Goal: Transaction & Acquisition: Purchase product/service

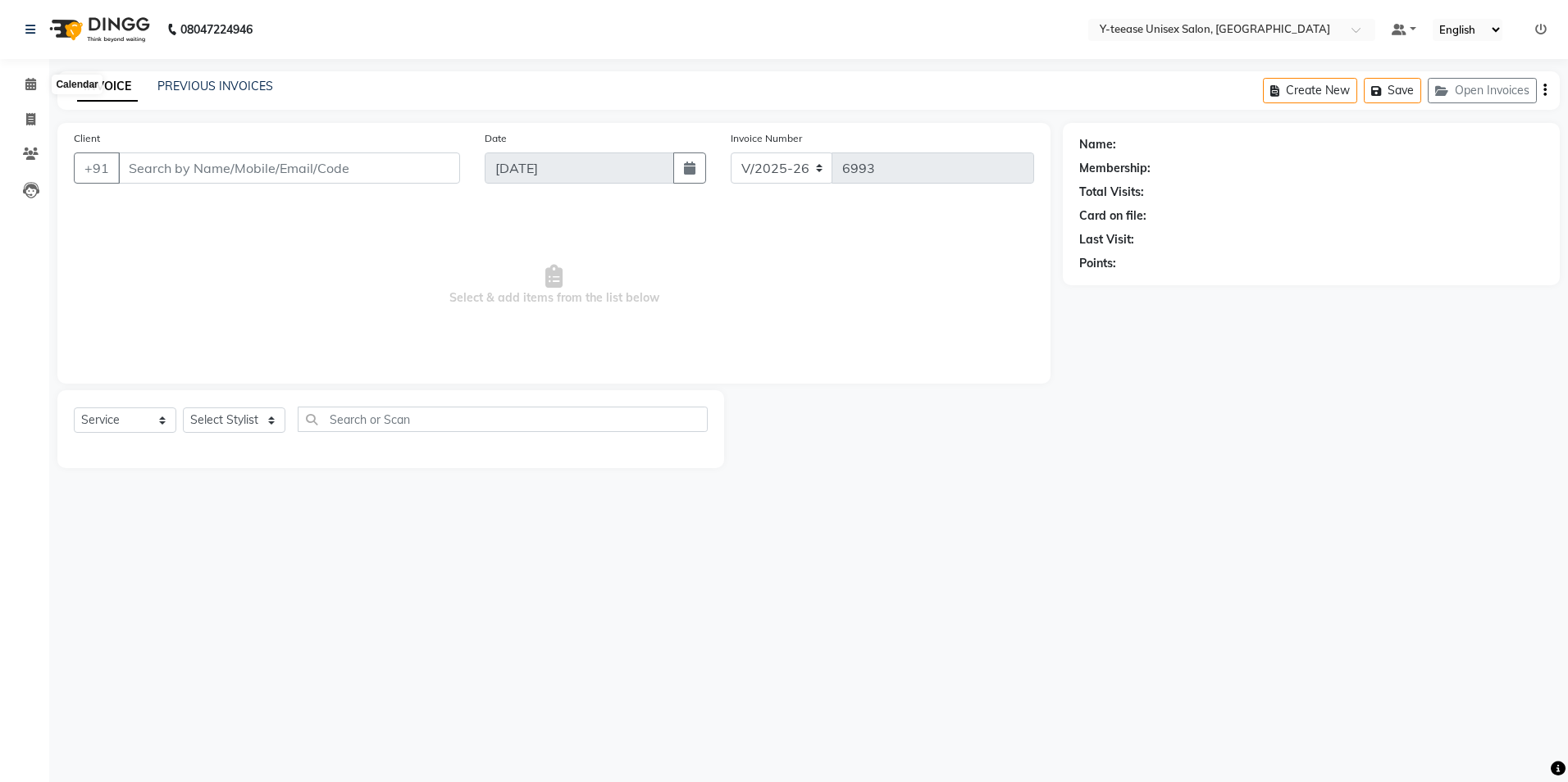
click at [22, 85] on span at bounding box center [30, 84] width 28 height 19
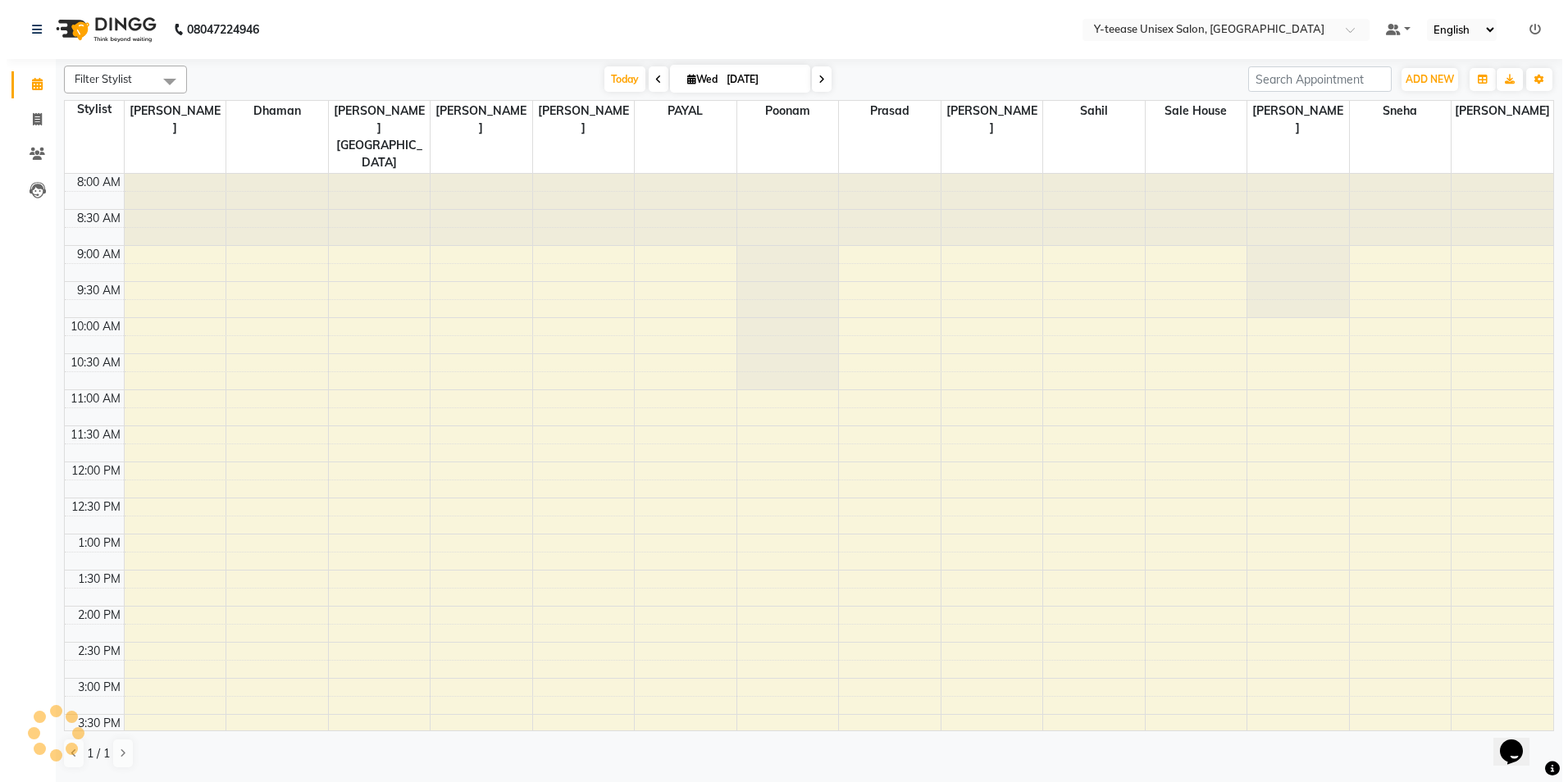
scroll to position [491, 0]
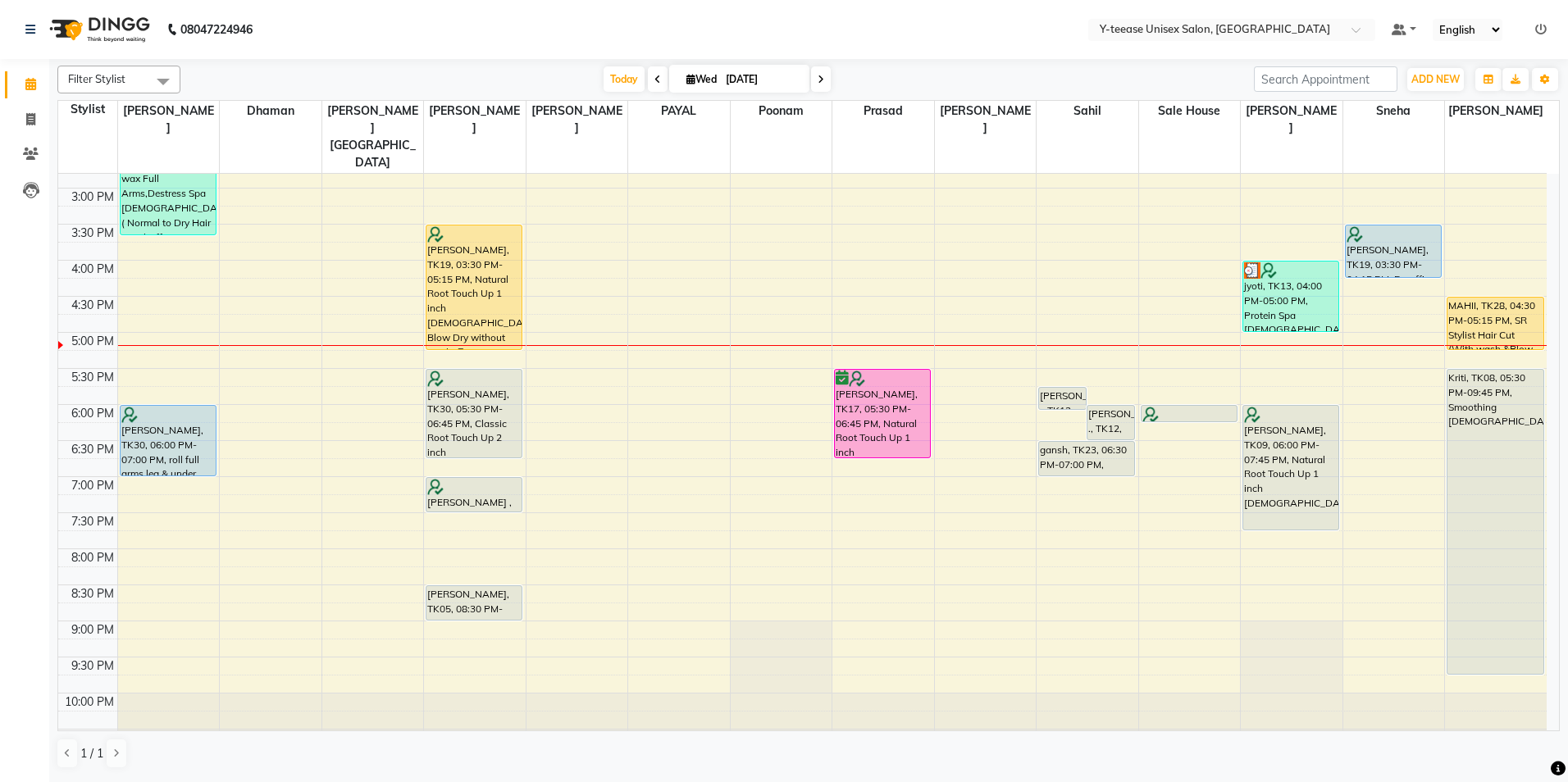
click at [824, 83] on span at bounding box center [821, 79] width 20 height 25
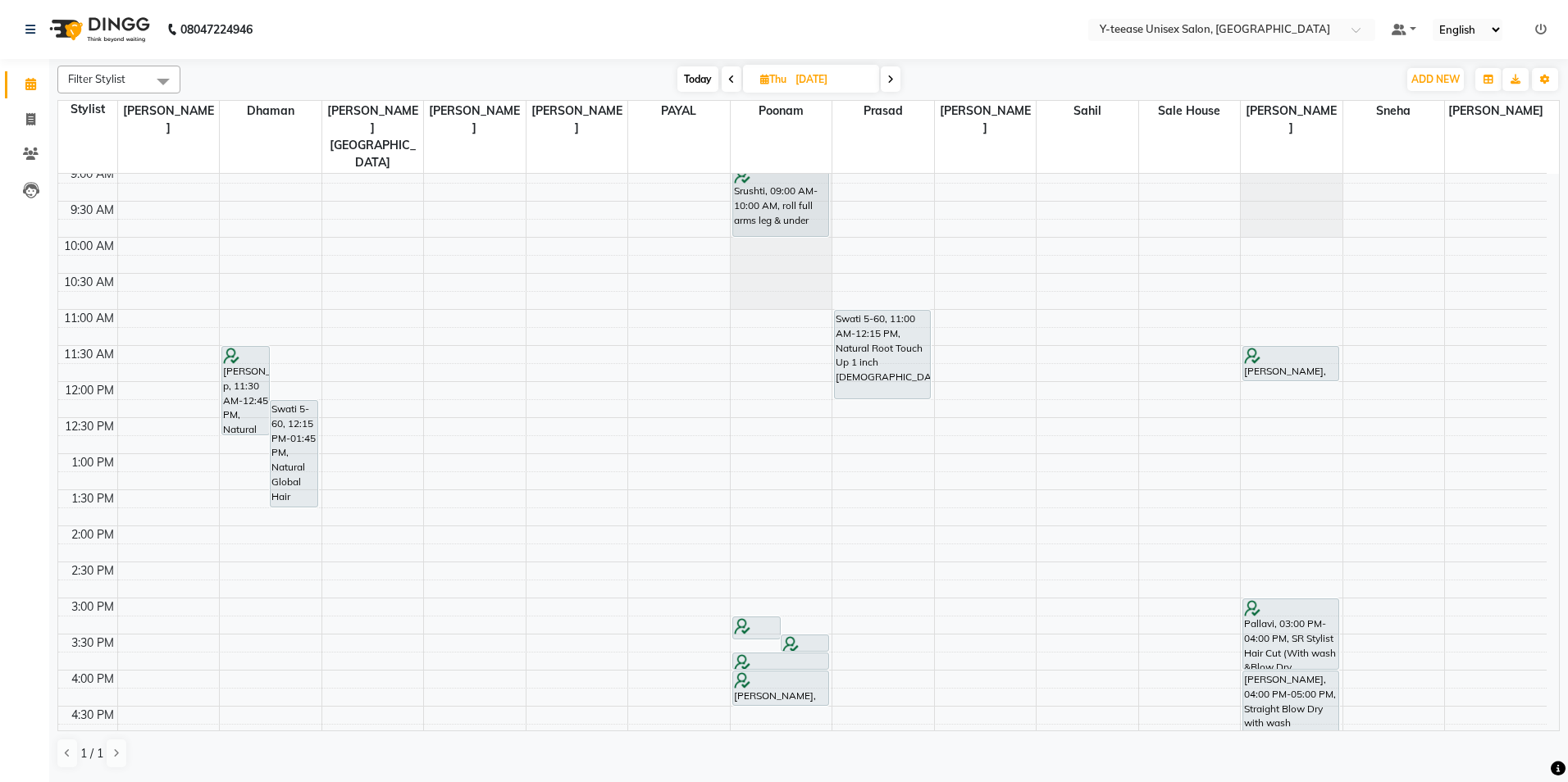
scroll to position [0, 0]
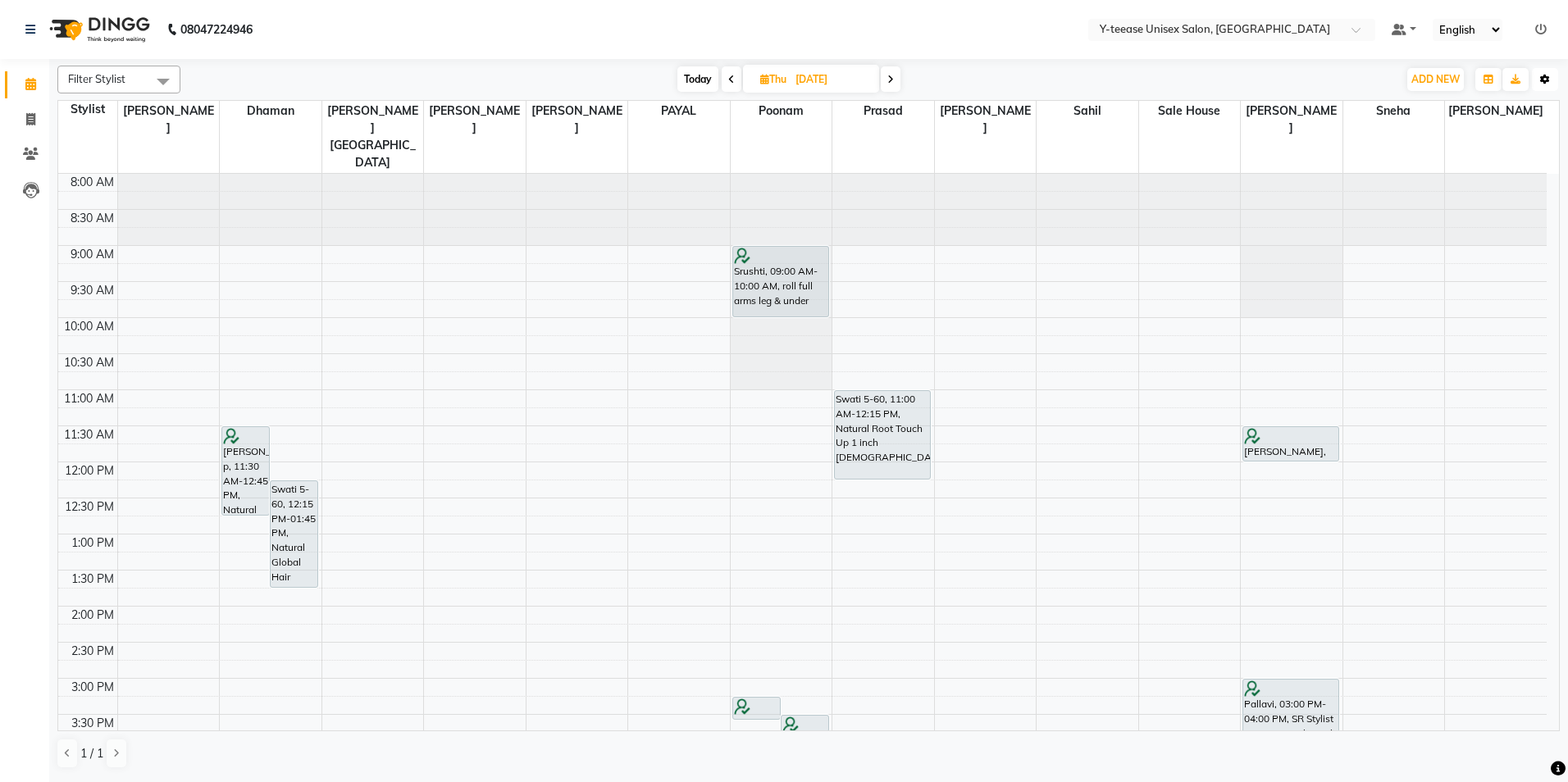
click at [1545, 78] on icon "button" at bounding box center [1545, 79] width 10 height 10
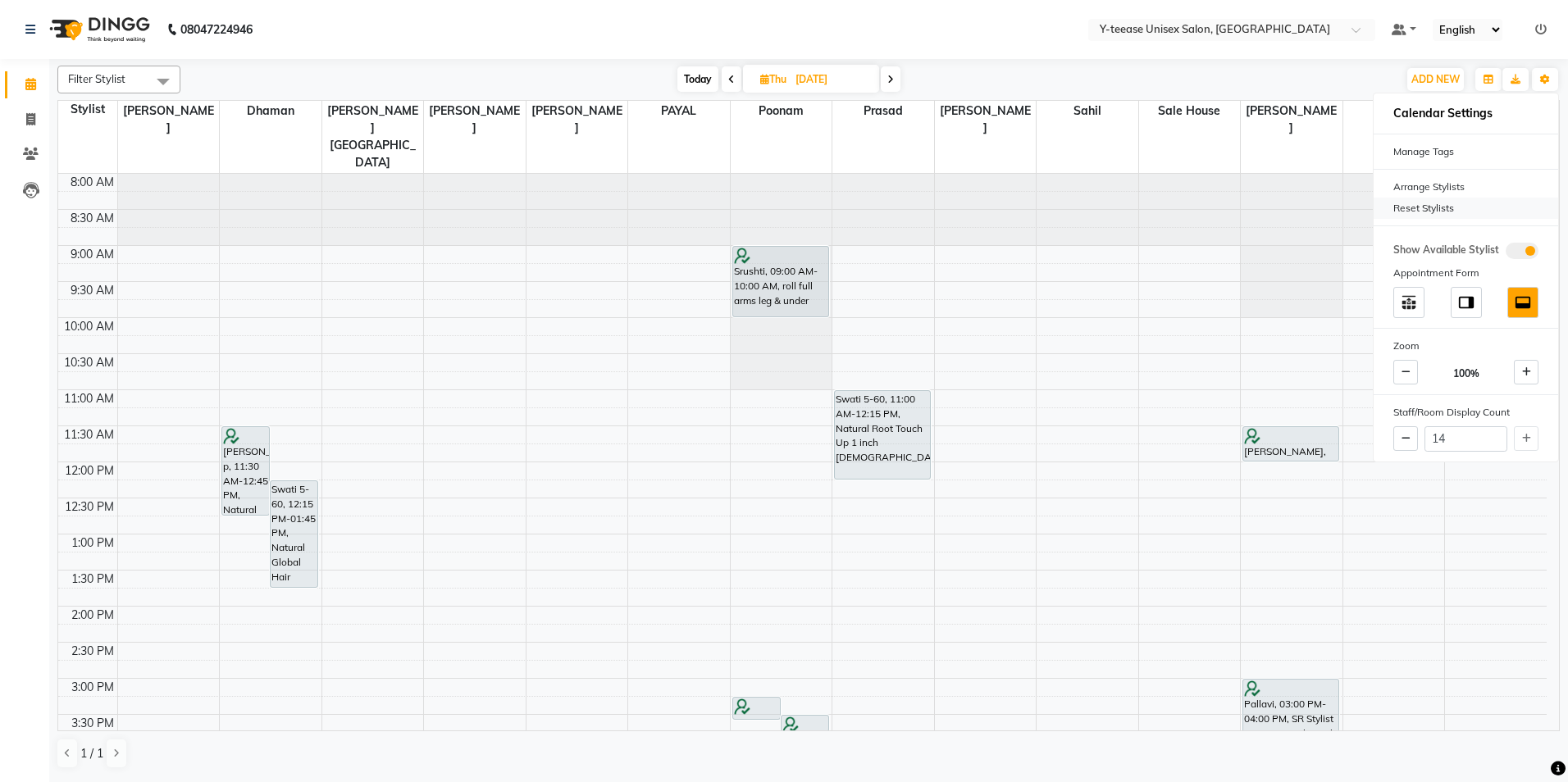
click at [1437, 204] on div "Reset Stylists" at bounding box center [1466, 209] width 184 height 22
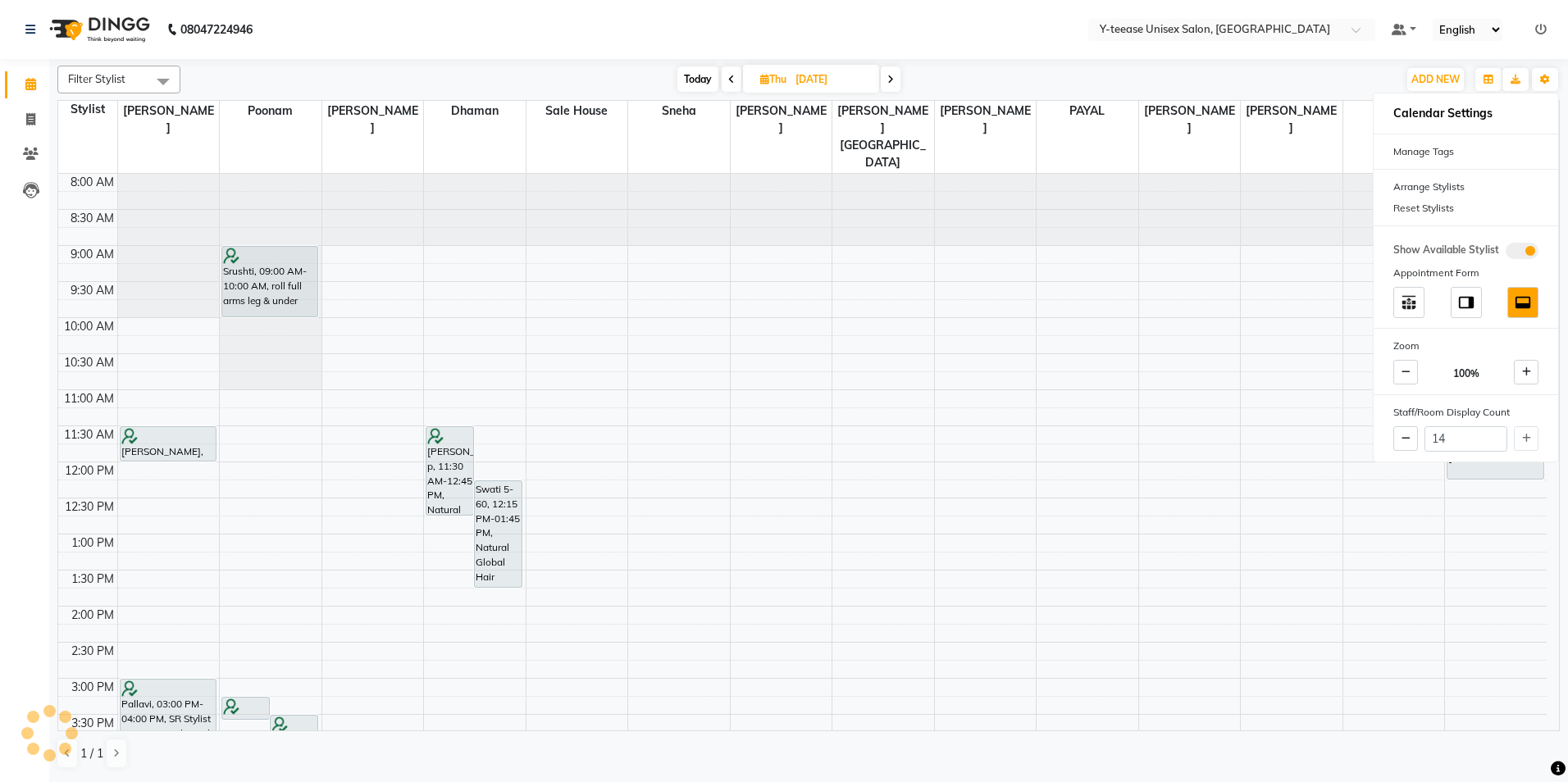
click at [1000, 66] on div "Filter Stylist Select All chaitrali Dhaman FAIZAN SALMANI keshav nagar Mosin kh…" at bounding box center [808, 79] width 1502 height 27
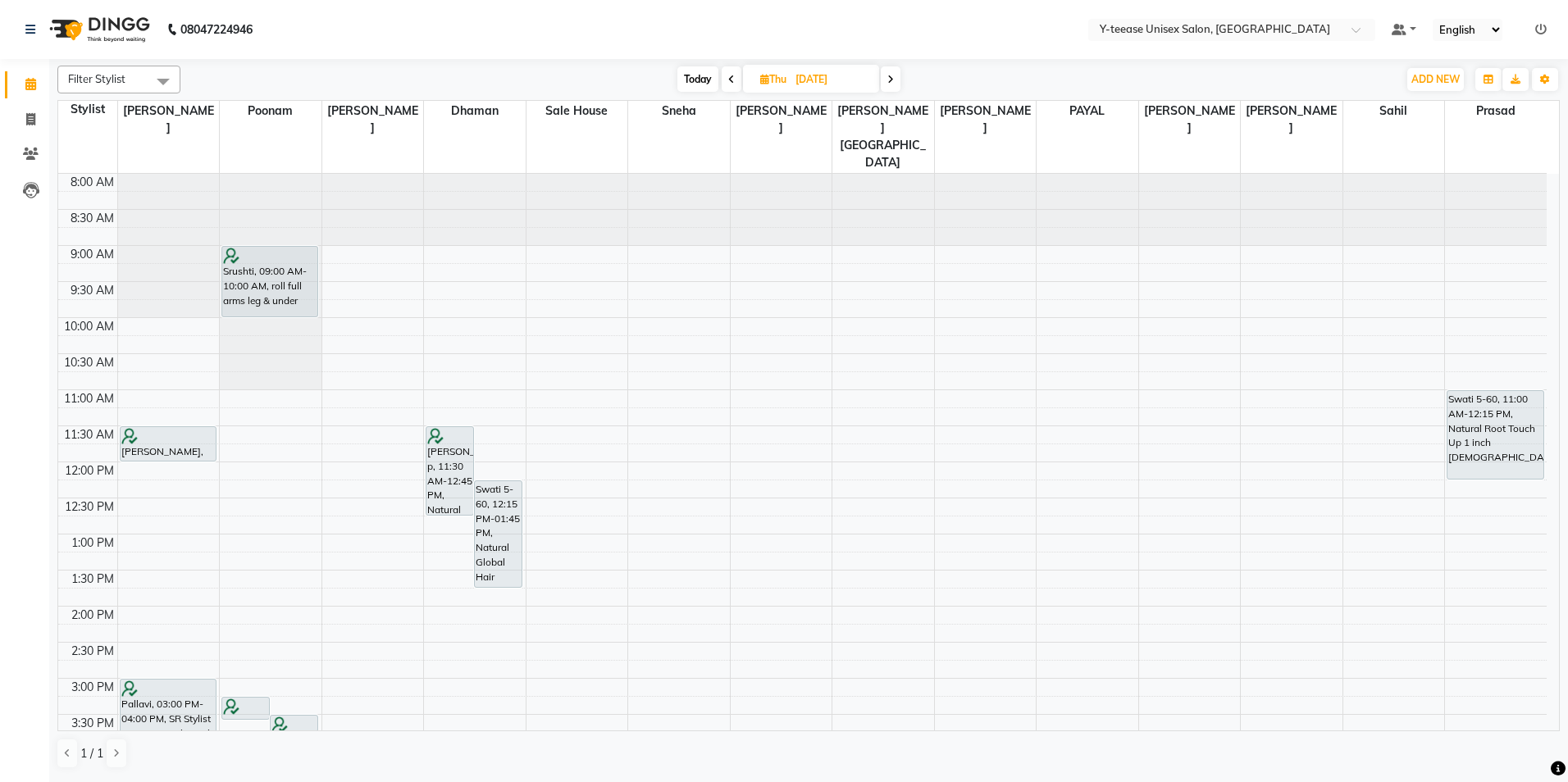
click at [700, 73] on span "Today" at bounding box center [698, 79] width 41 height 25
type input "[DATE]"
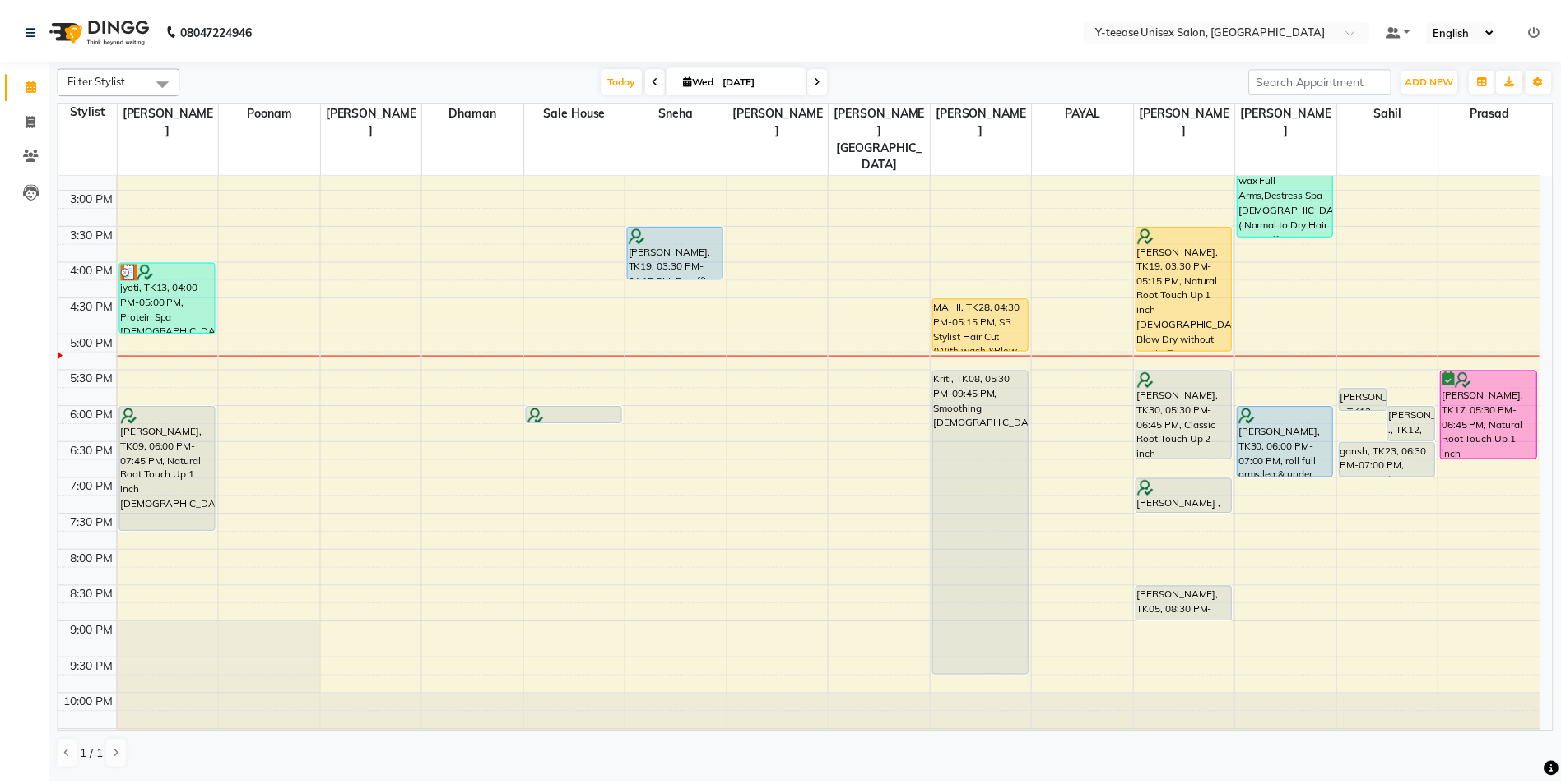
scroll to position [410, 0]
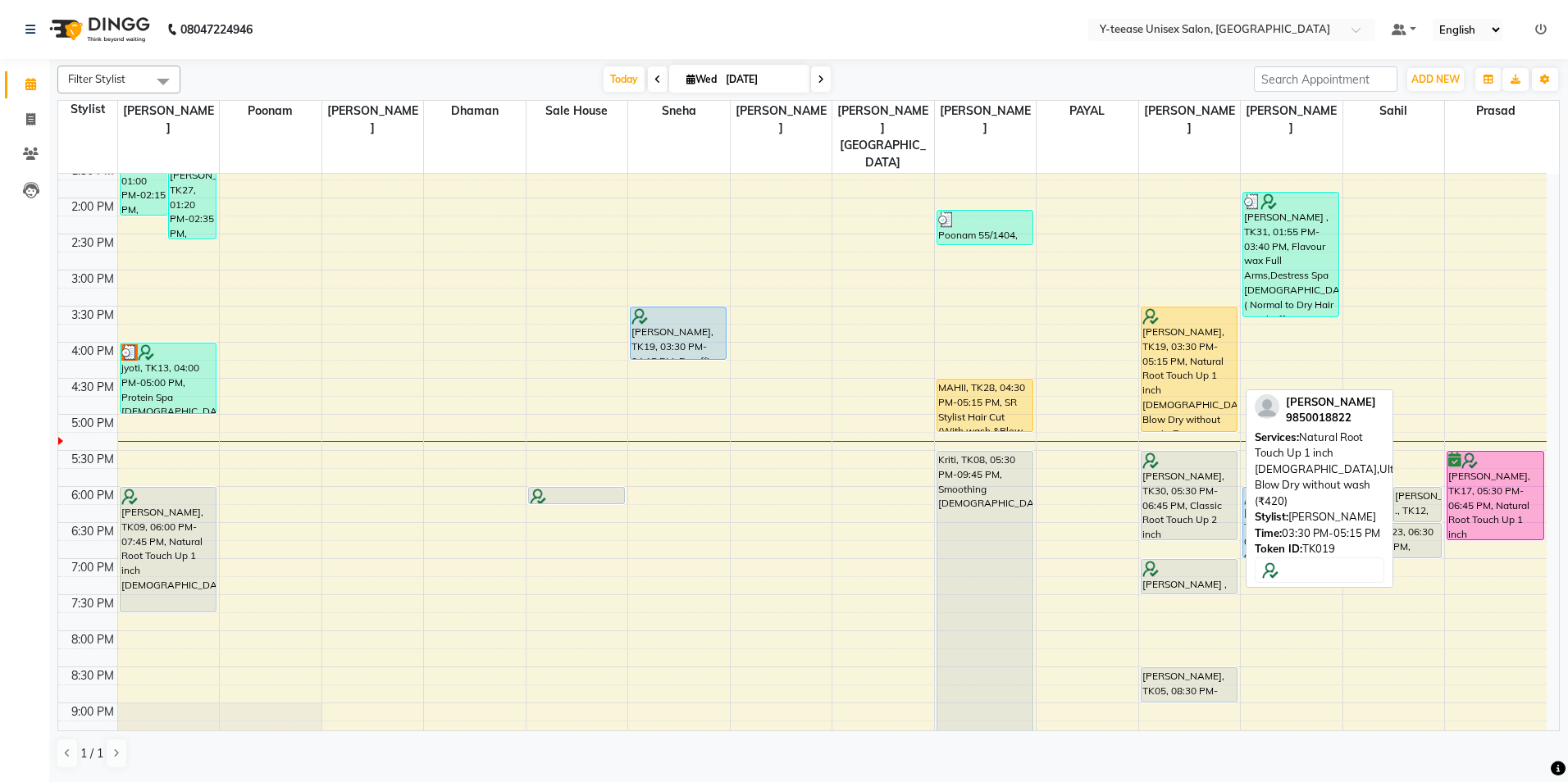
click at [1200, 326] on div "Ekta, TK19, 03:30 PM-05:15 PM, Natural Root Touch Up 1 inch Female,Ultimate Blo…" at bounding box center [1189, 369] width 95 height 123
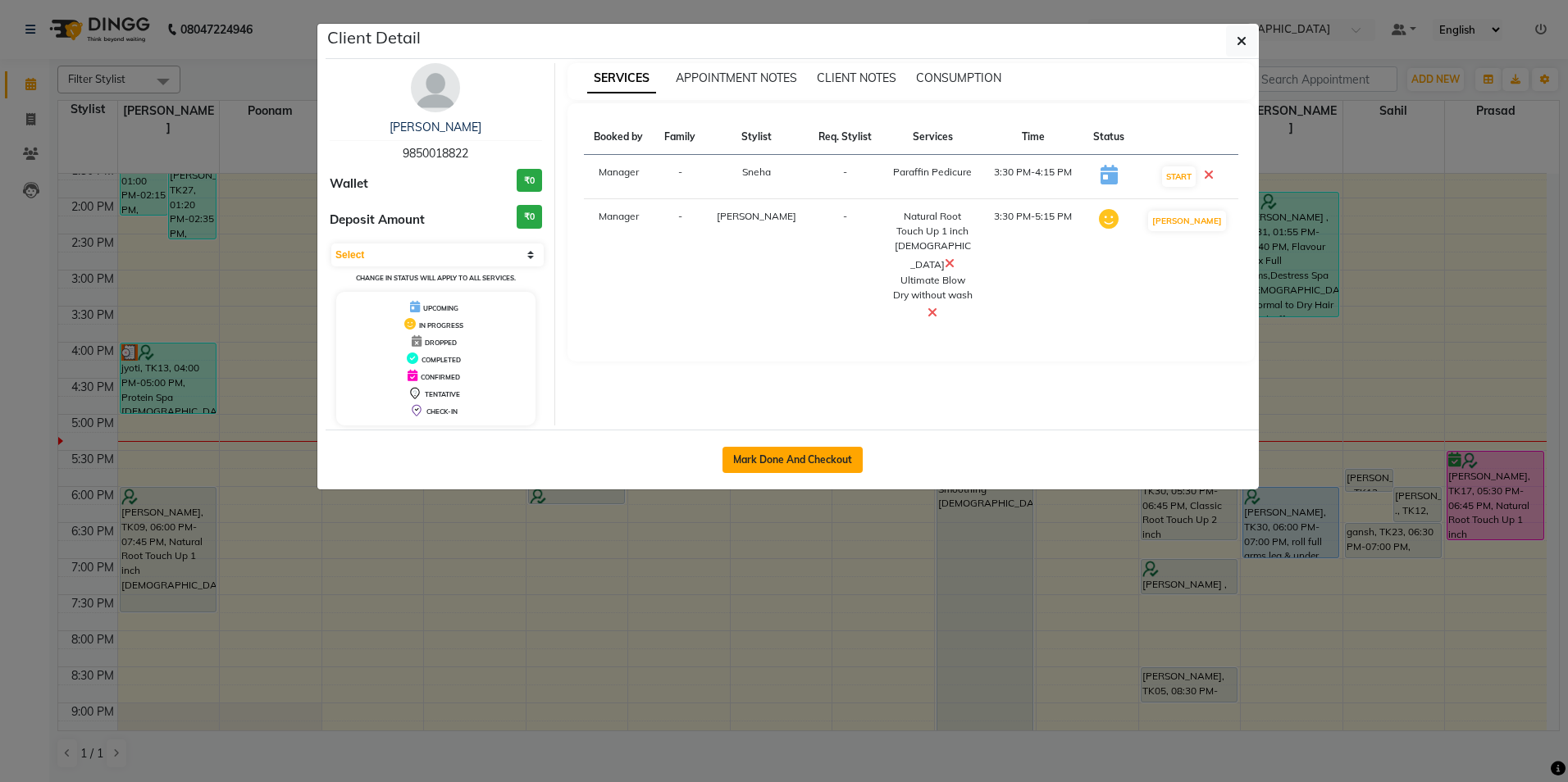
click at [825, 457] on button "Mark Done And Checkout" at bounding box center [792, 460] width 140 height 26
select select "service"
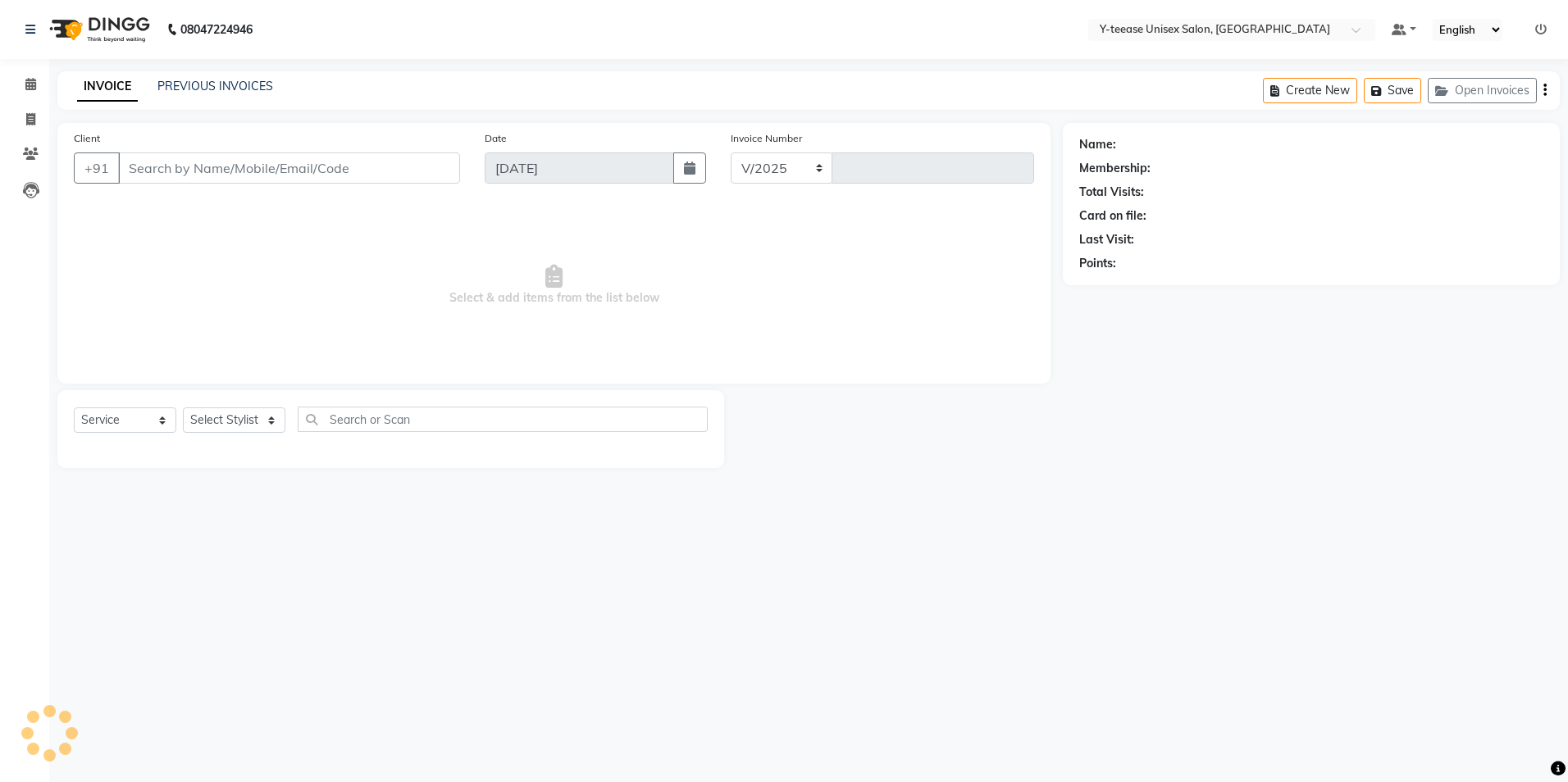
select select "4"
type input "6993"
type input "98******22"
select select "49846"
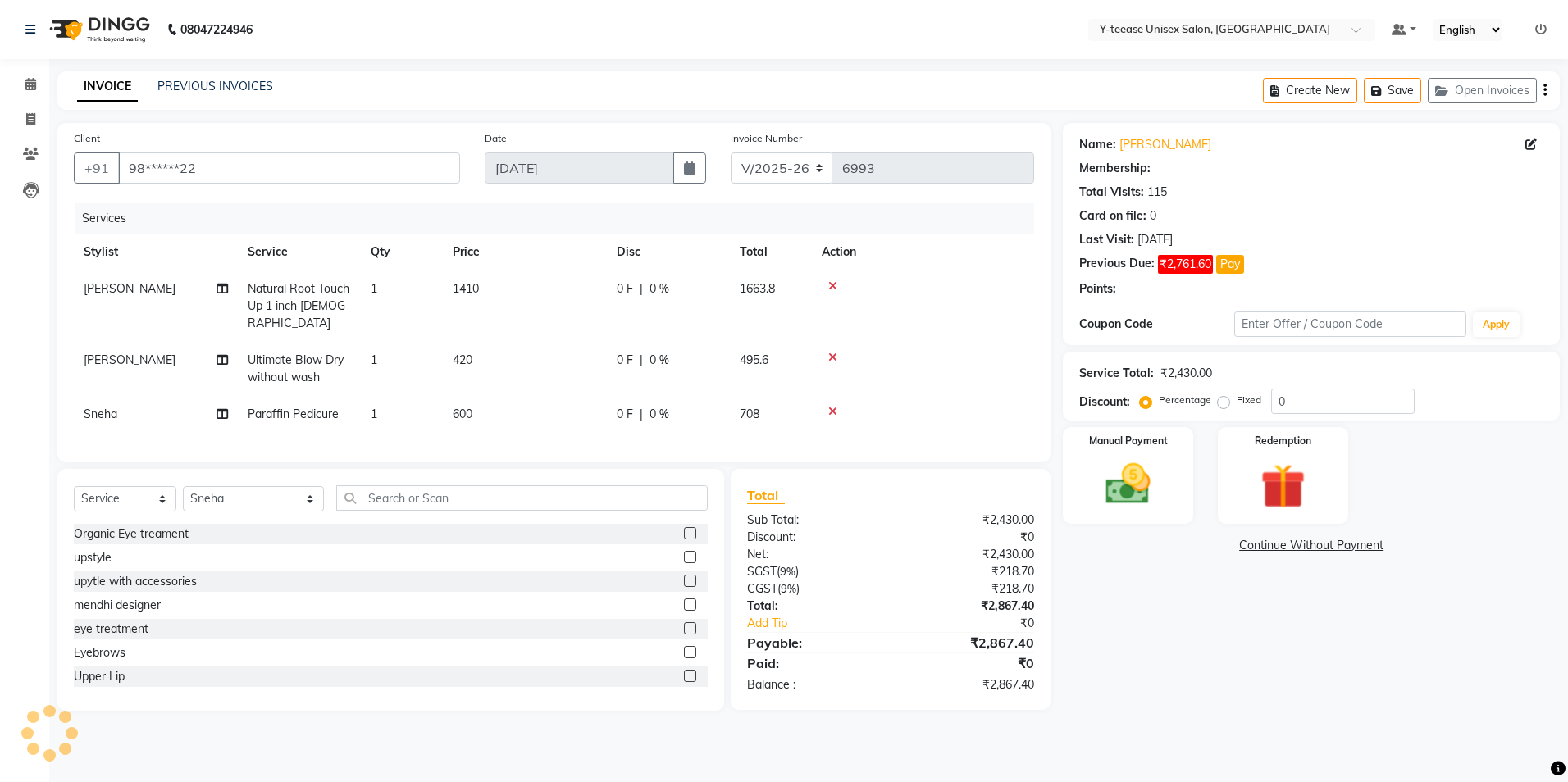
select select "1: Object"
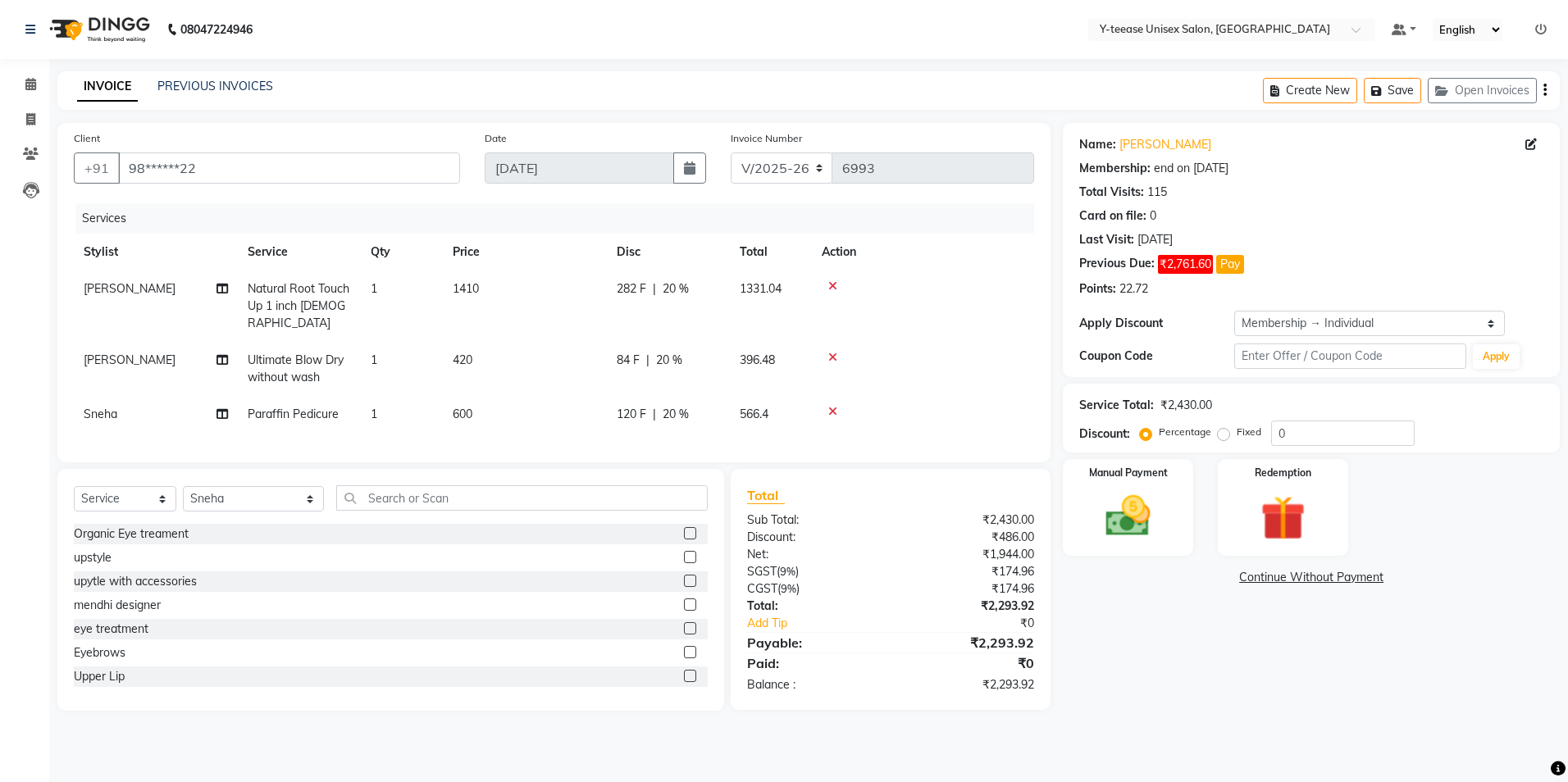
type input "20"
click at [350, 300] on td "Natural Root Touch Up 1 inch Female" at bounding box center [300, 306] width 123 height 72
select select "81457"
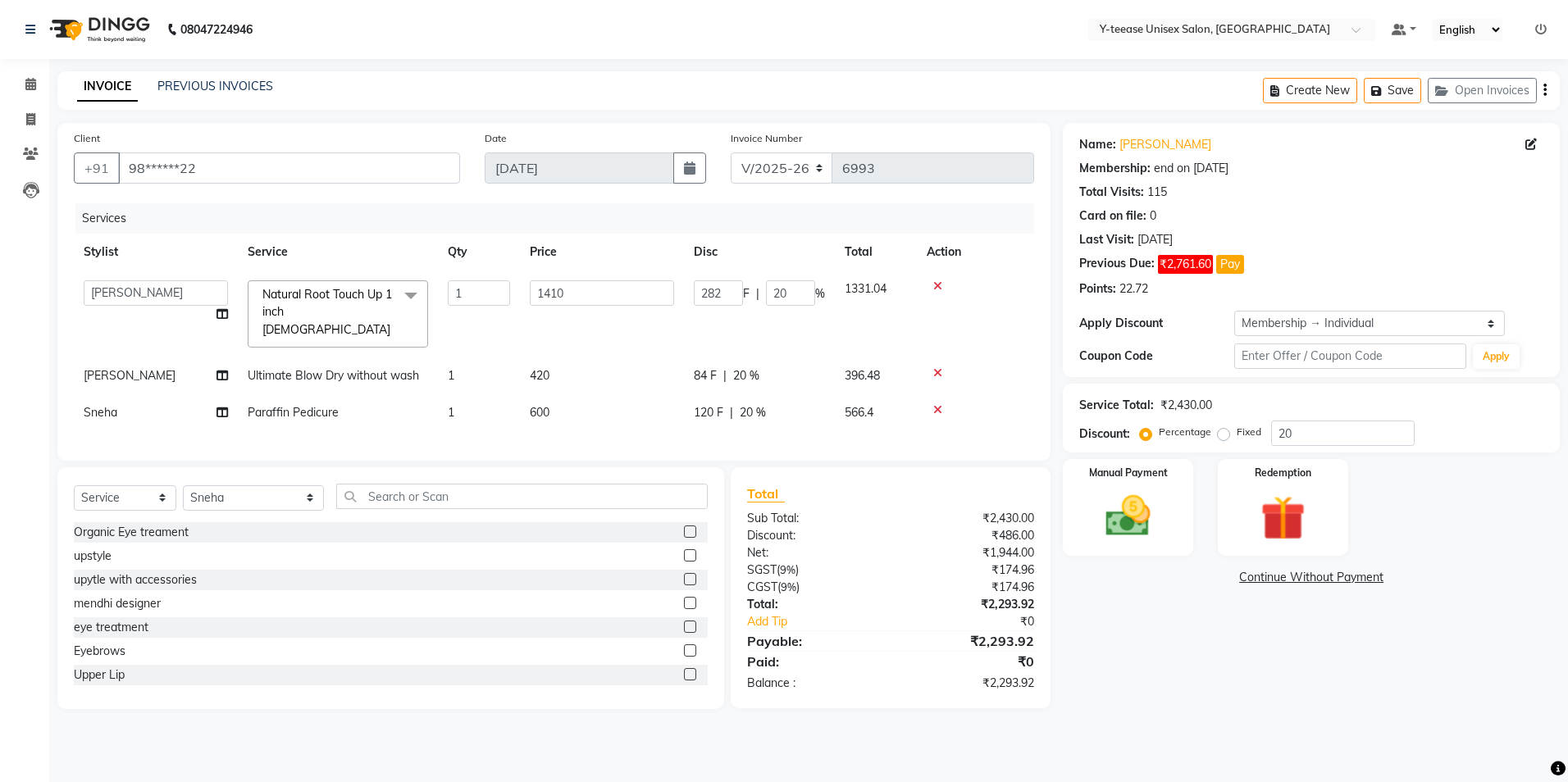
click at [325, 310] on span "Natural Root Touch Up 1 inch Female" at bounding box center [327, 312] width 129 height 50
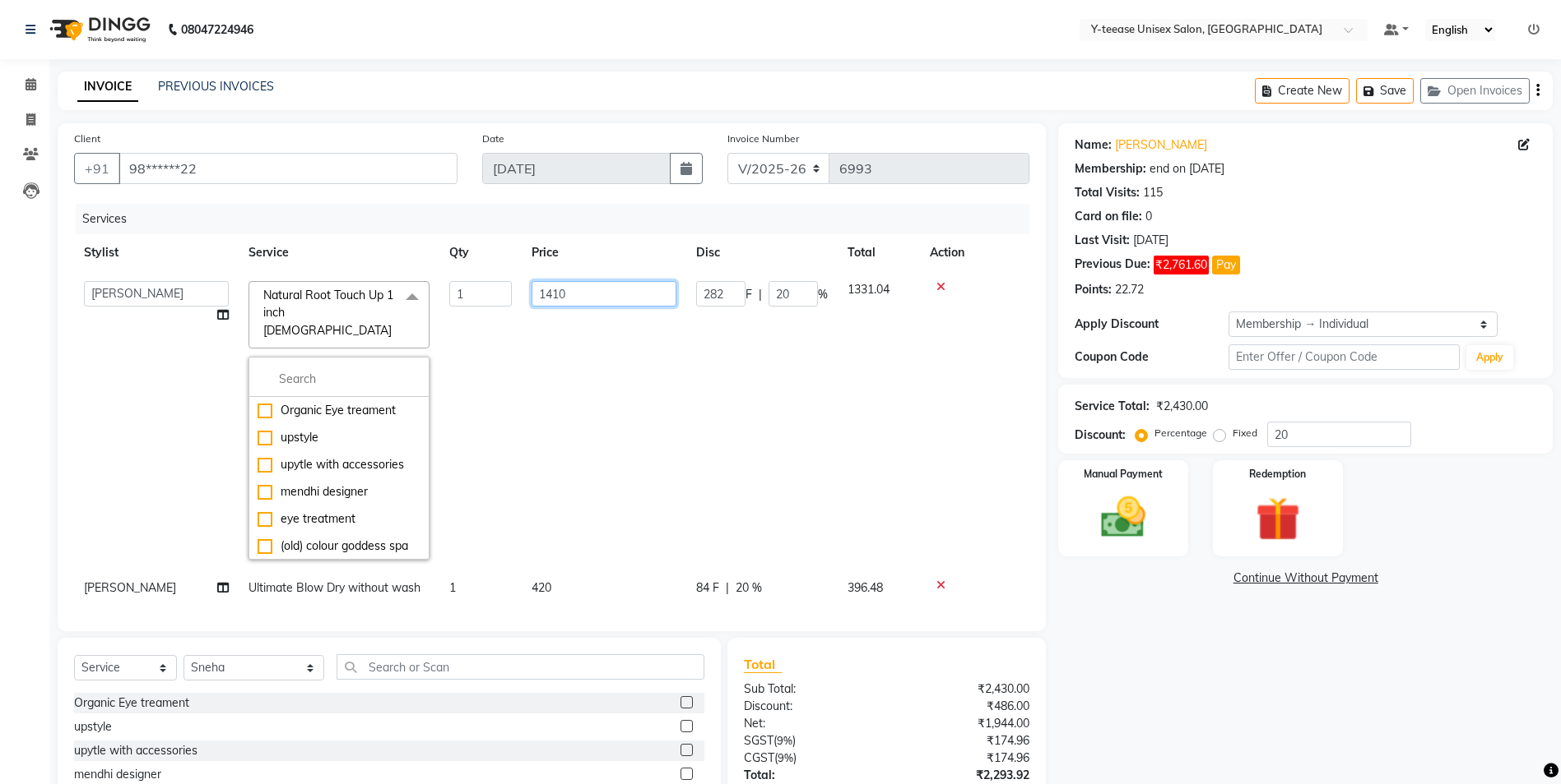
click at [554, 298] on input "1410" at bounding box center [604, 294] width 145 height 26
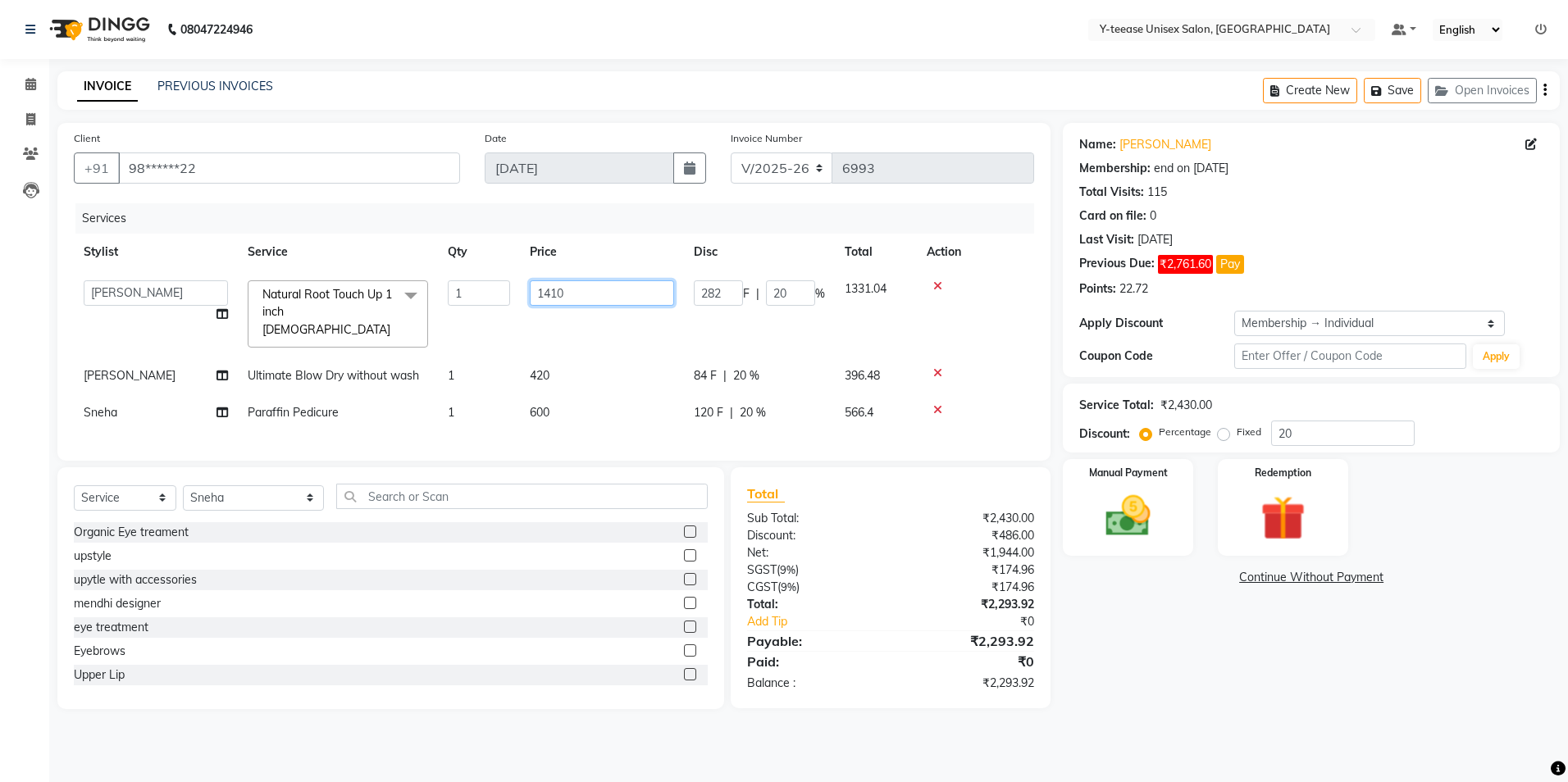
drag, startPoint x: 553, startPoint y: 297, endPoint x: 529, endPoint y: 297, distance: 24.0
click at [552, 297] on input "1410" at bounding box center [602, 293] width 144 height 25
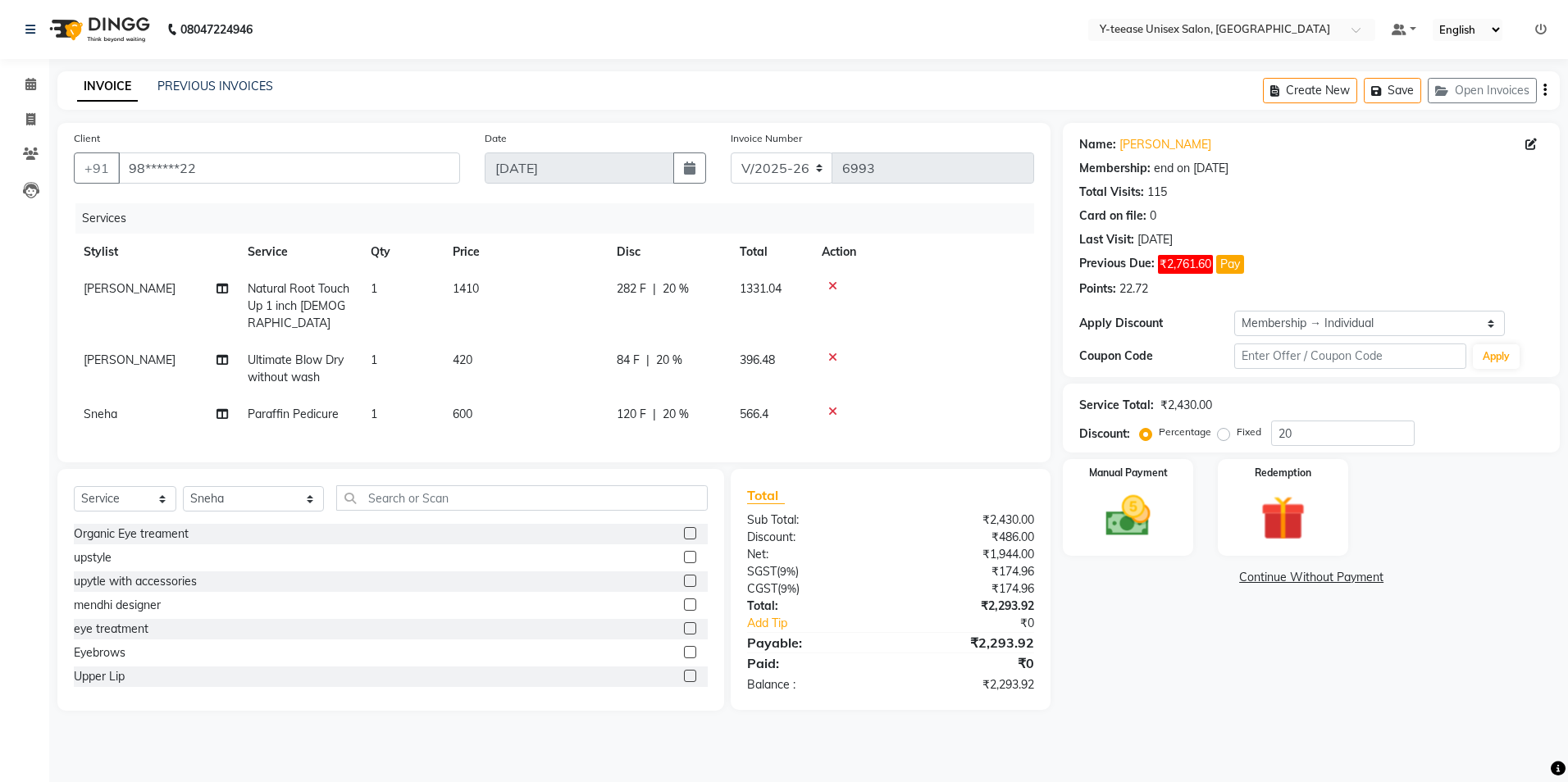
click at [306, 296] on td "Natural Root Touch Up 1 inch Female" at bounding box center [300, 306] width 123 height 72
select select "81457"
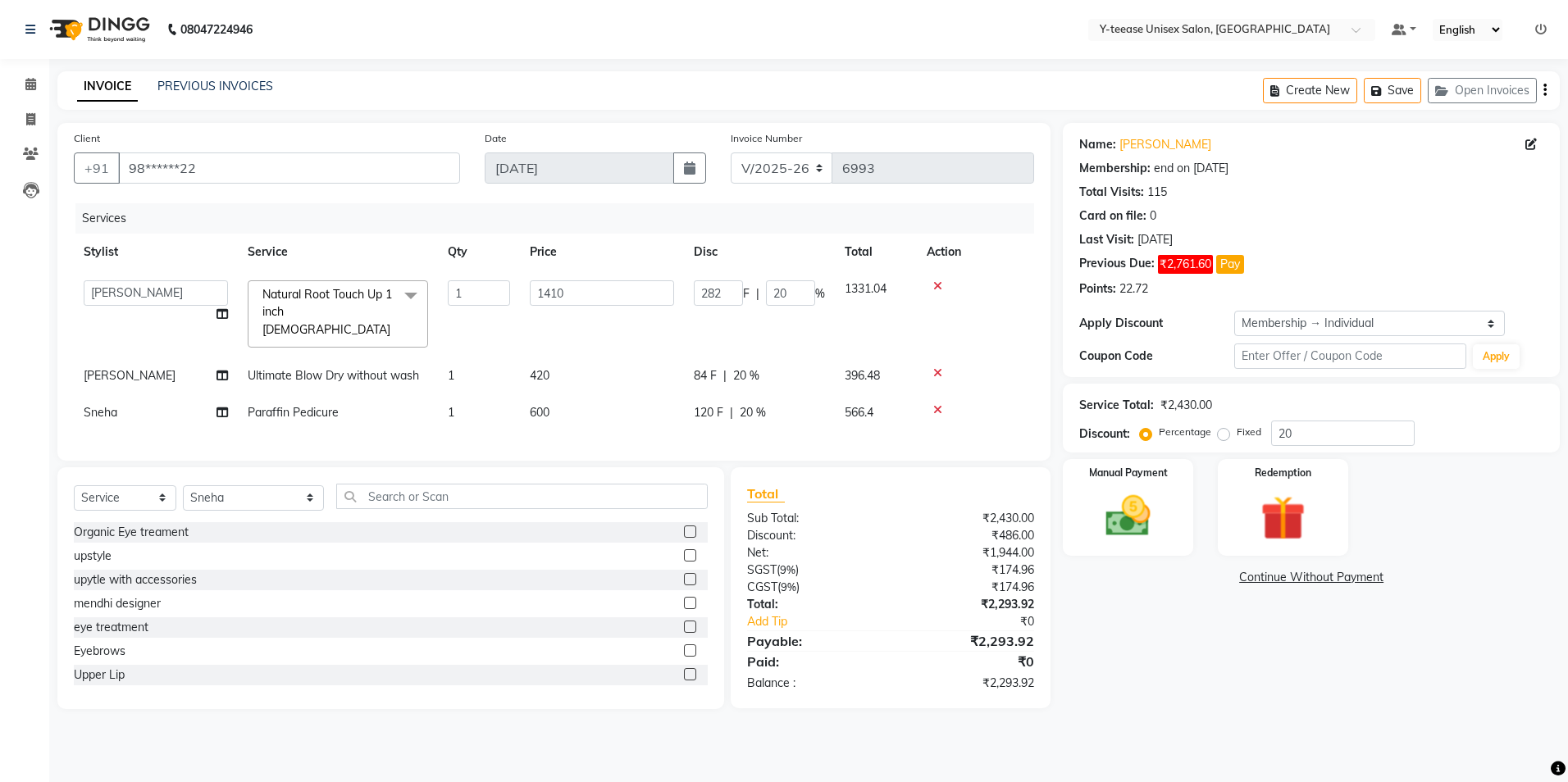
click at [298, 312] on span "Natural Root Touch Up 1 inch Female" at bounding box center [327, 312] width 129 height 50
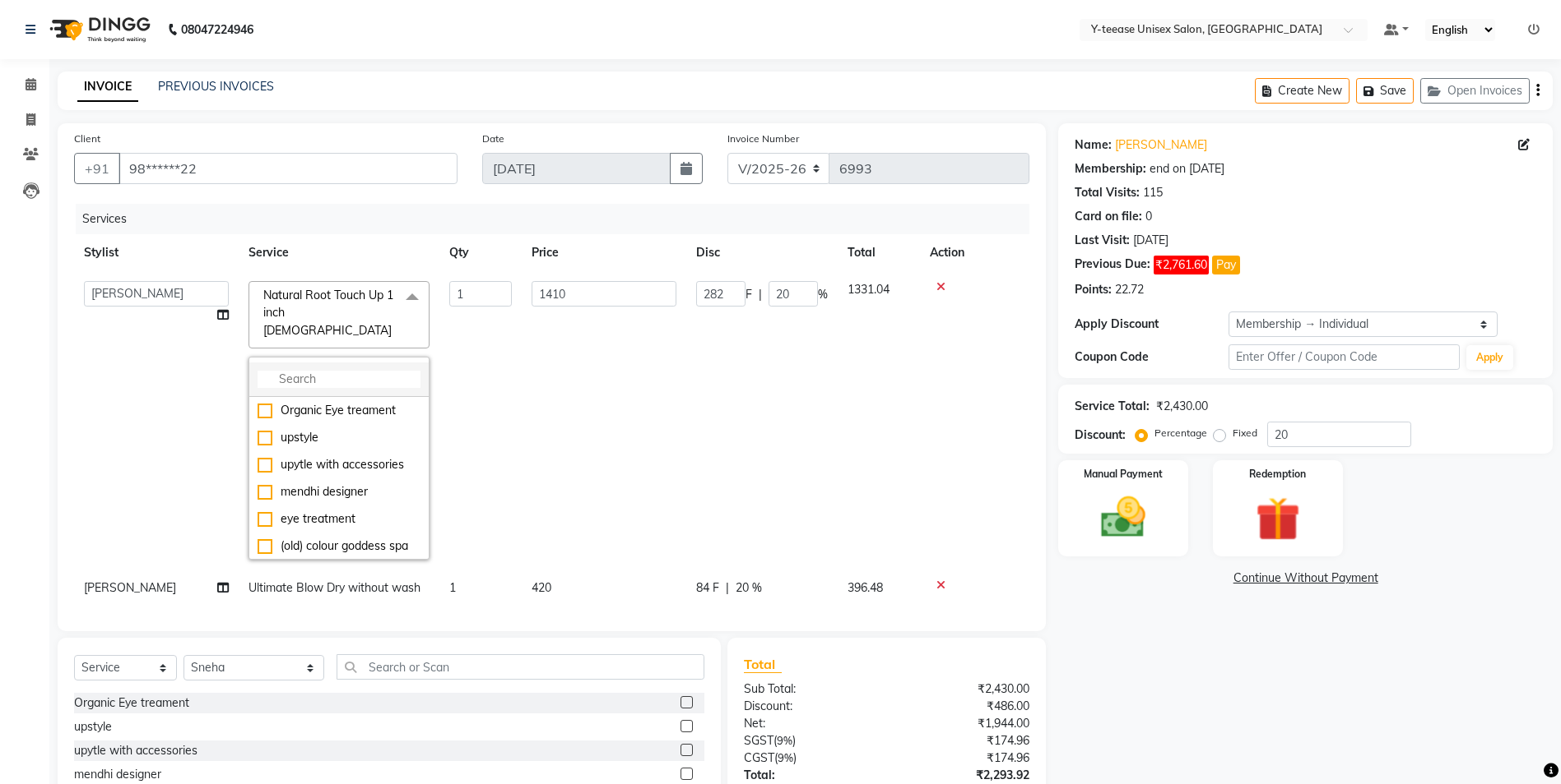
click at [280, 370] on input "multiselect-search" at bounding box center [339, 379] width 163 height 18
type input "root"
click at [328, 512] on div "Classic Root Touch up ( Men )" at bounding box center [339, 529] width 163 height 34
checkbox input "false"
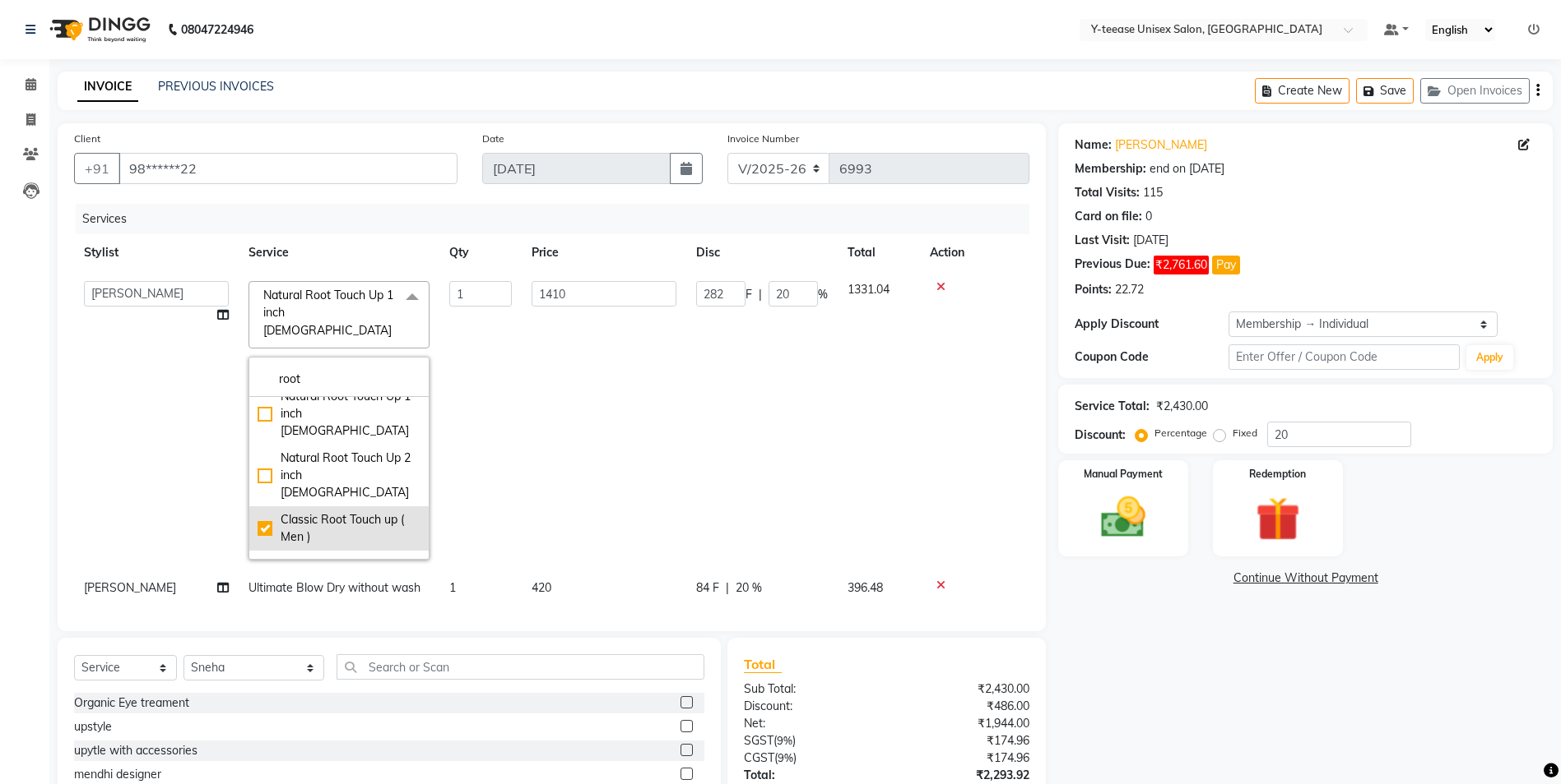
checkbox input "true"
type input "660"
type input "132"
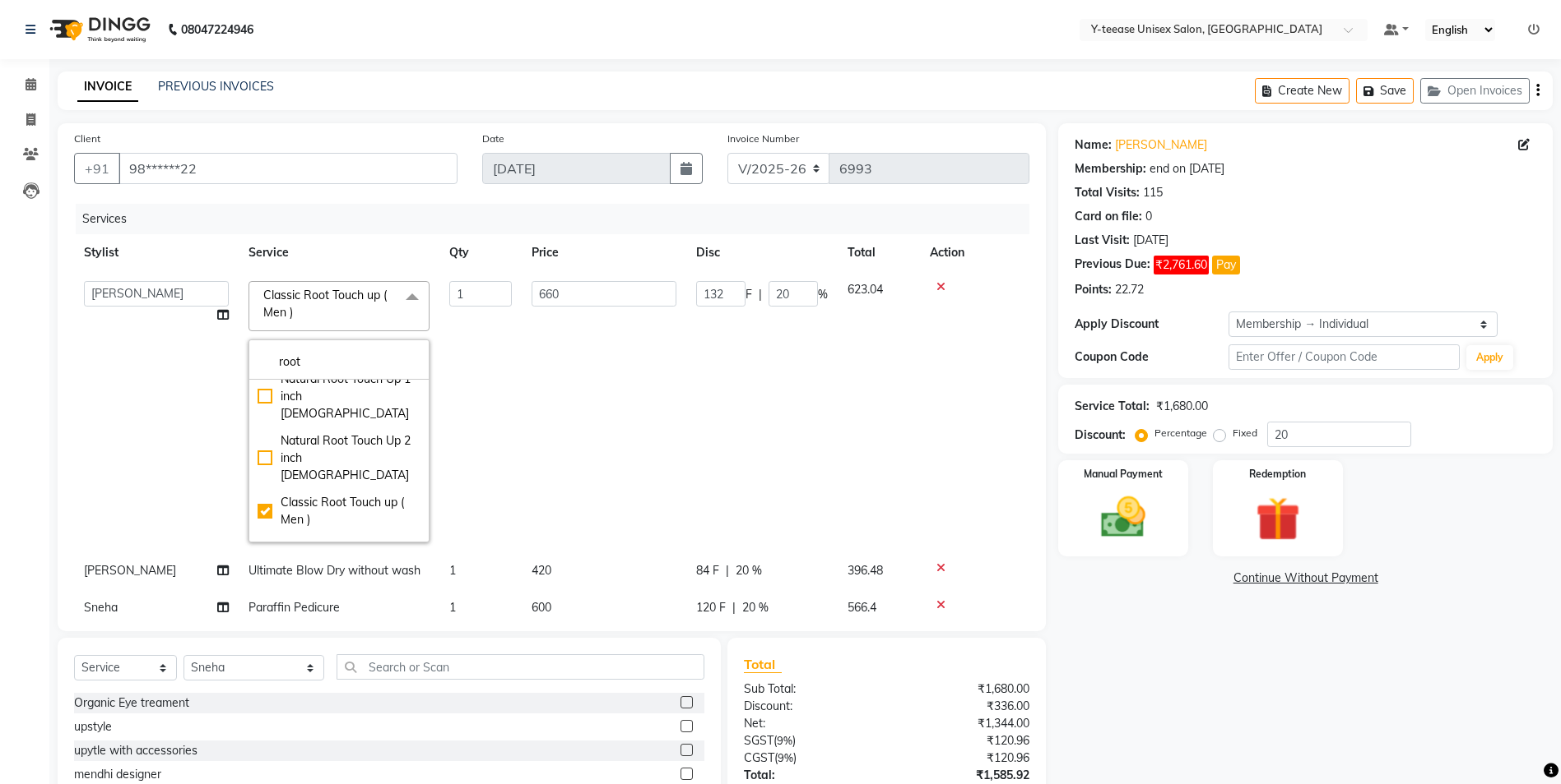
click at [582, 443] on td "660" at bounding box center [604, 412] width 164 height 281
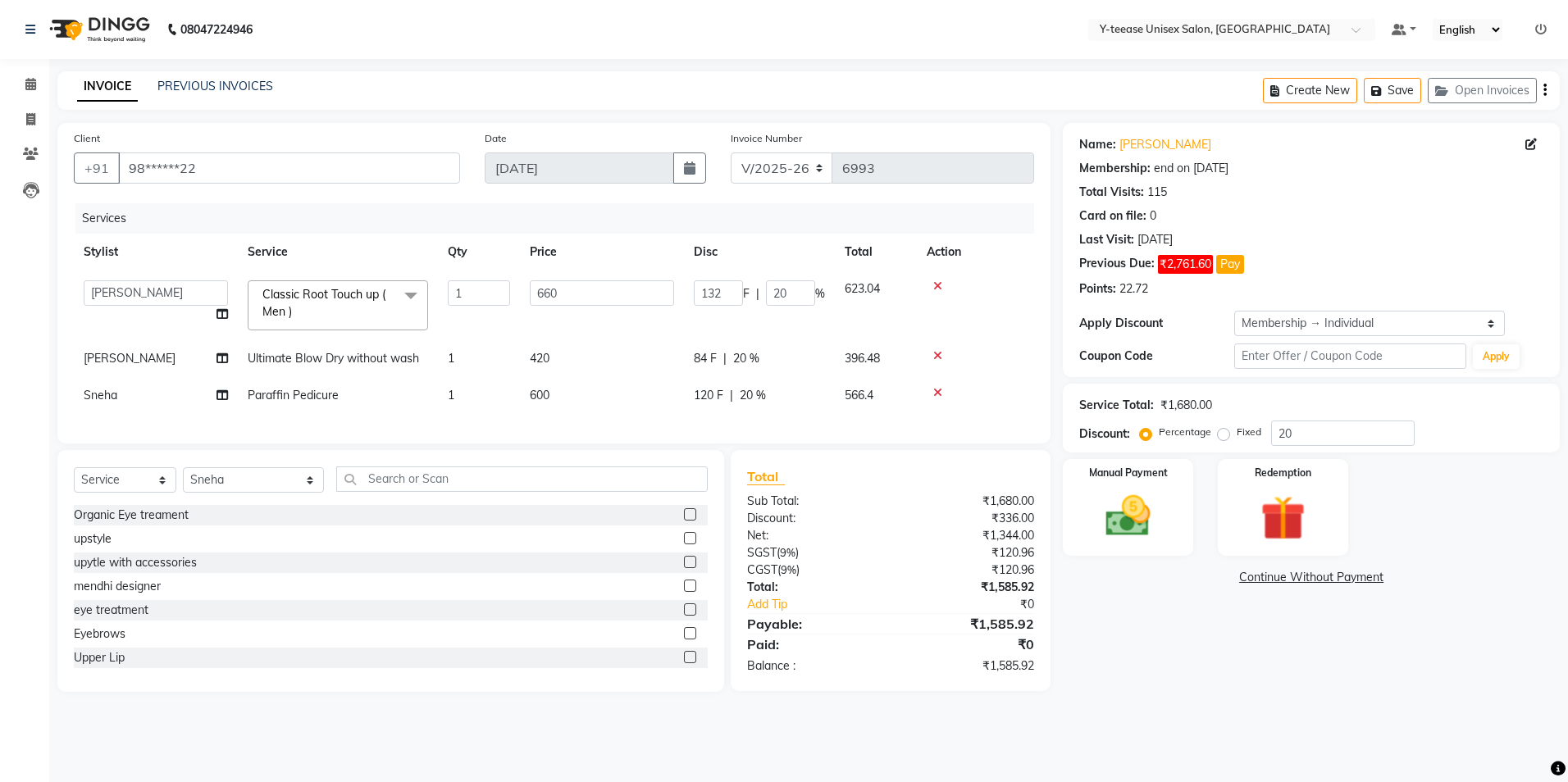
click at [300, 400] on span "Paraffin Pedicure" at bounding box center [293, 395] width 91 height 15
select select "49846"
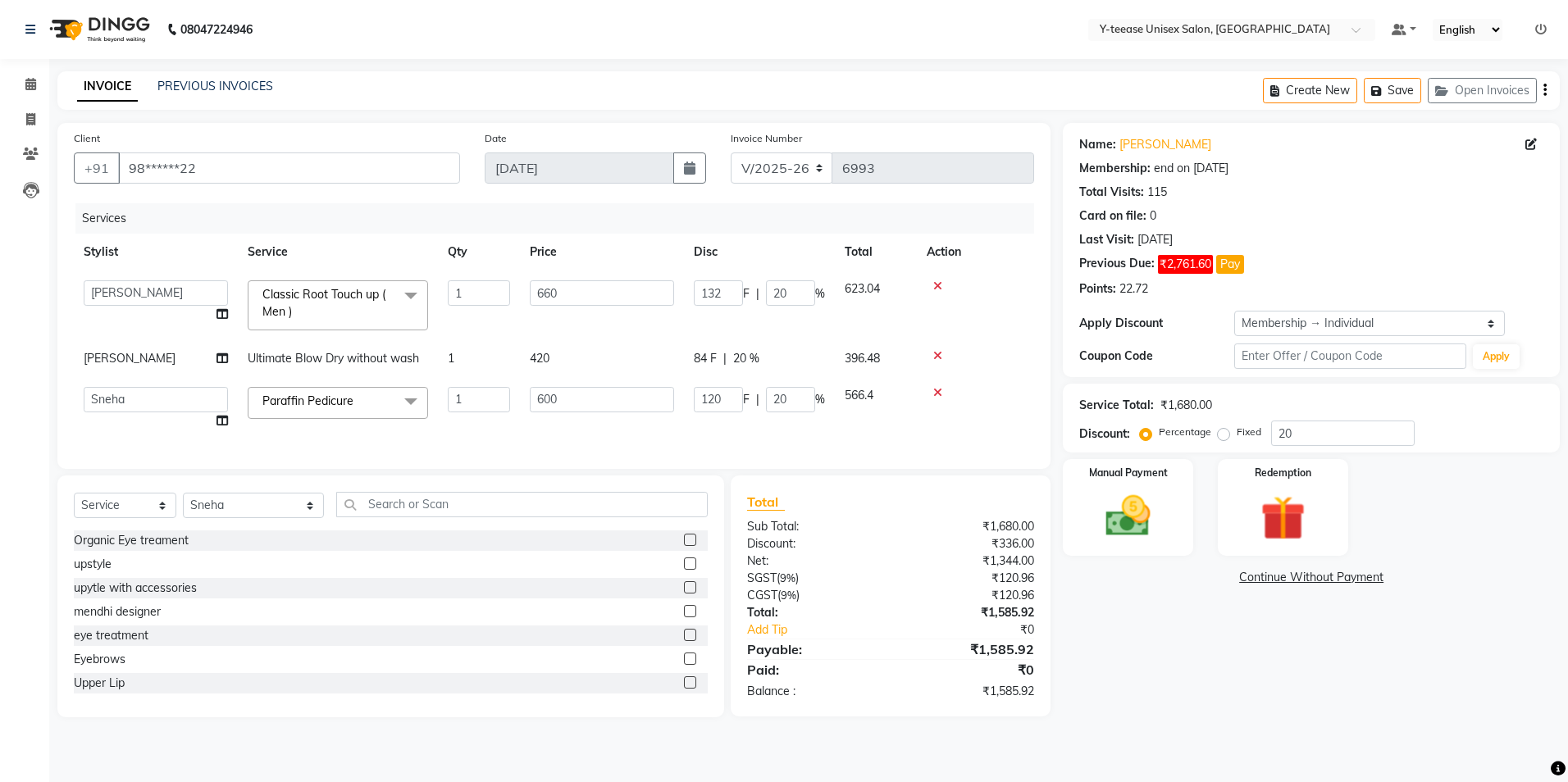
click at [304, 400] on span "Paraffin Pedicure" at bounding box center [308, 401] width 91 height 15
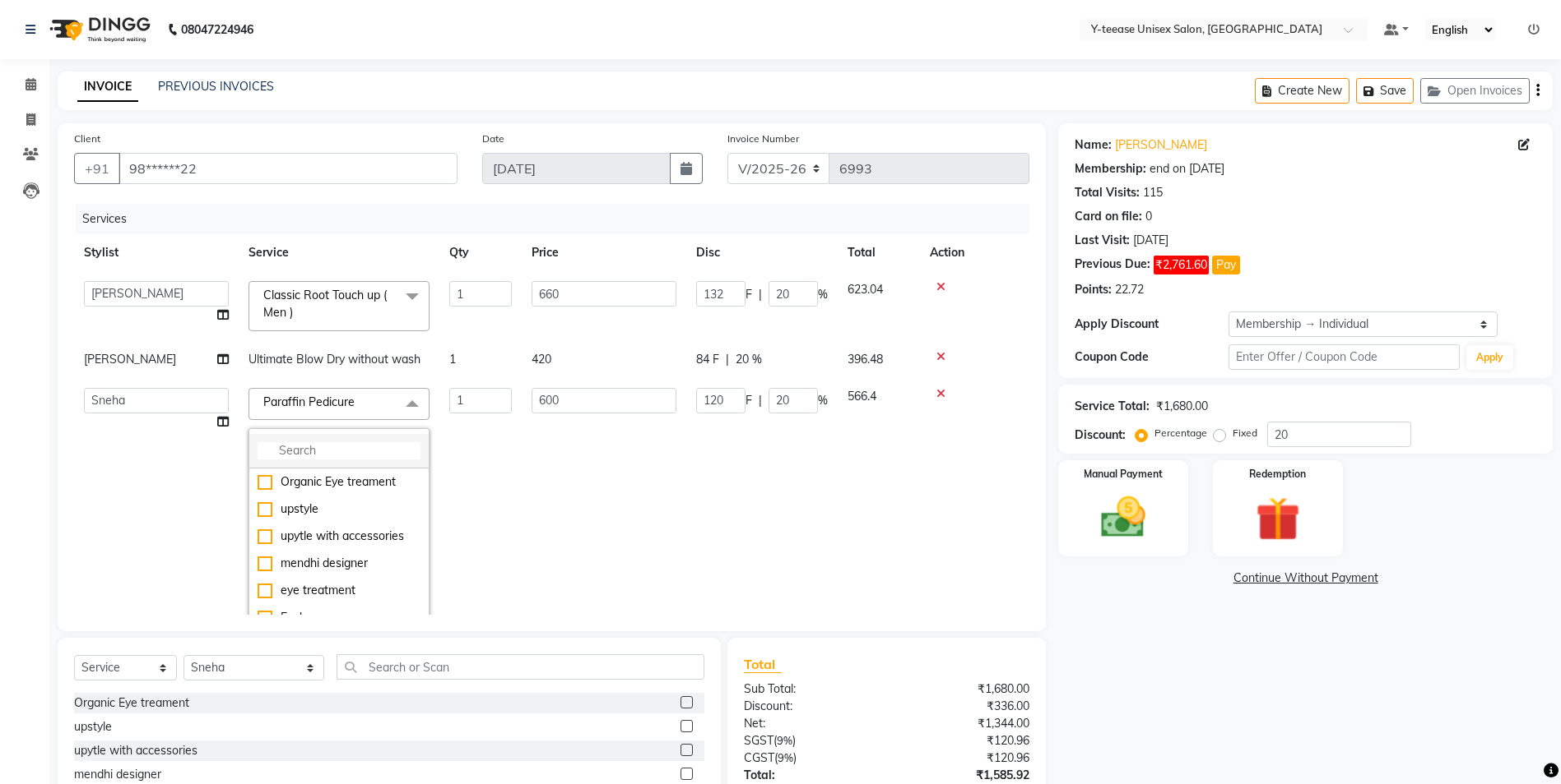
click at [288, 450] on input "multiselect-search" at bounding box center [339, 451] width 163 height 18
type input "pedi"
click at [303, 484] on div "Classic Pedicure" at bounding box center [339, 482] width 163 height 18
checkbox input "true"
checkbox input "false"
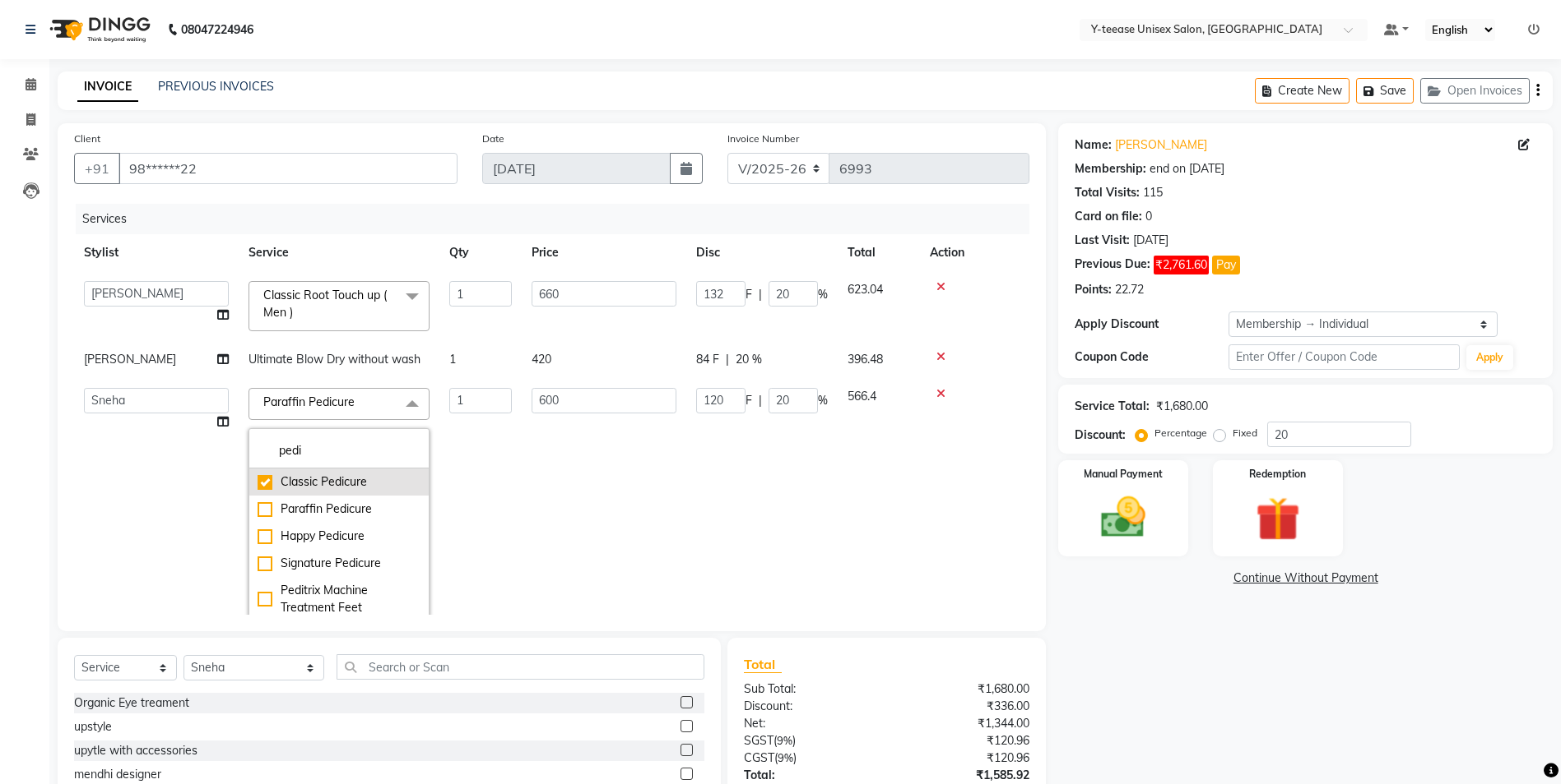
type input "460"
type input "92"
click at [1196, 699] on div "Name: Ekta Membership: end on 01-11-2025 Total Visits: 115 Card on file: 0 Last…" at bounding box center [1311, 502] width 507 height 757
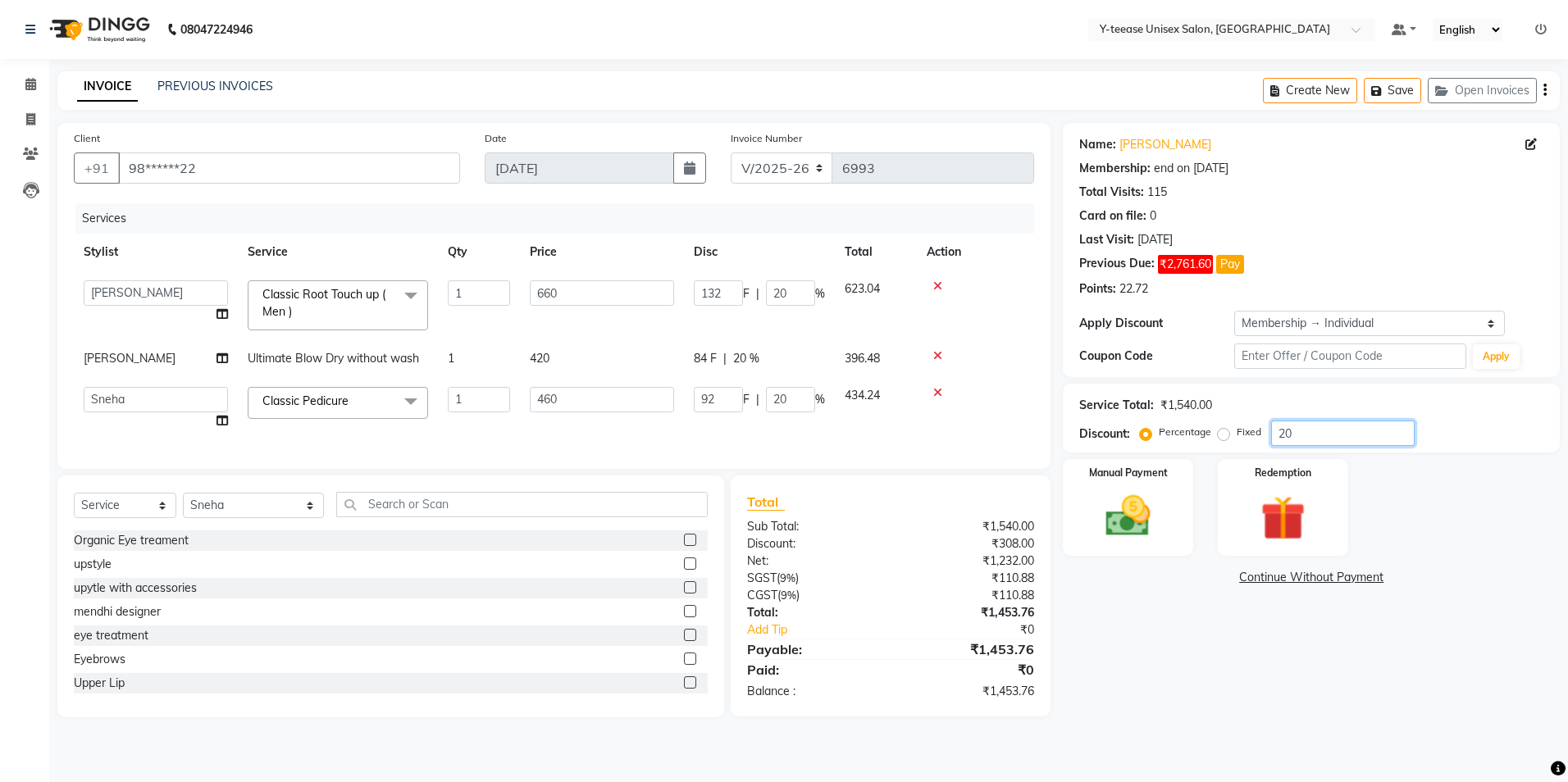
click at [1309, 432] on input "20" at bounding box center [1343, 433] width 143 height 25
type input "2"
type input "13.2"
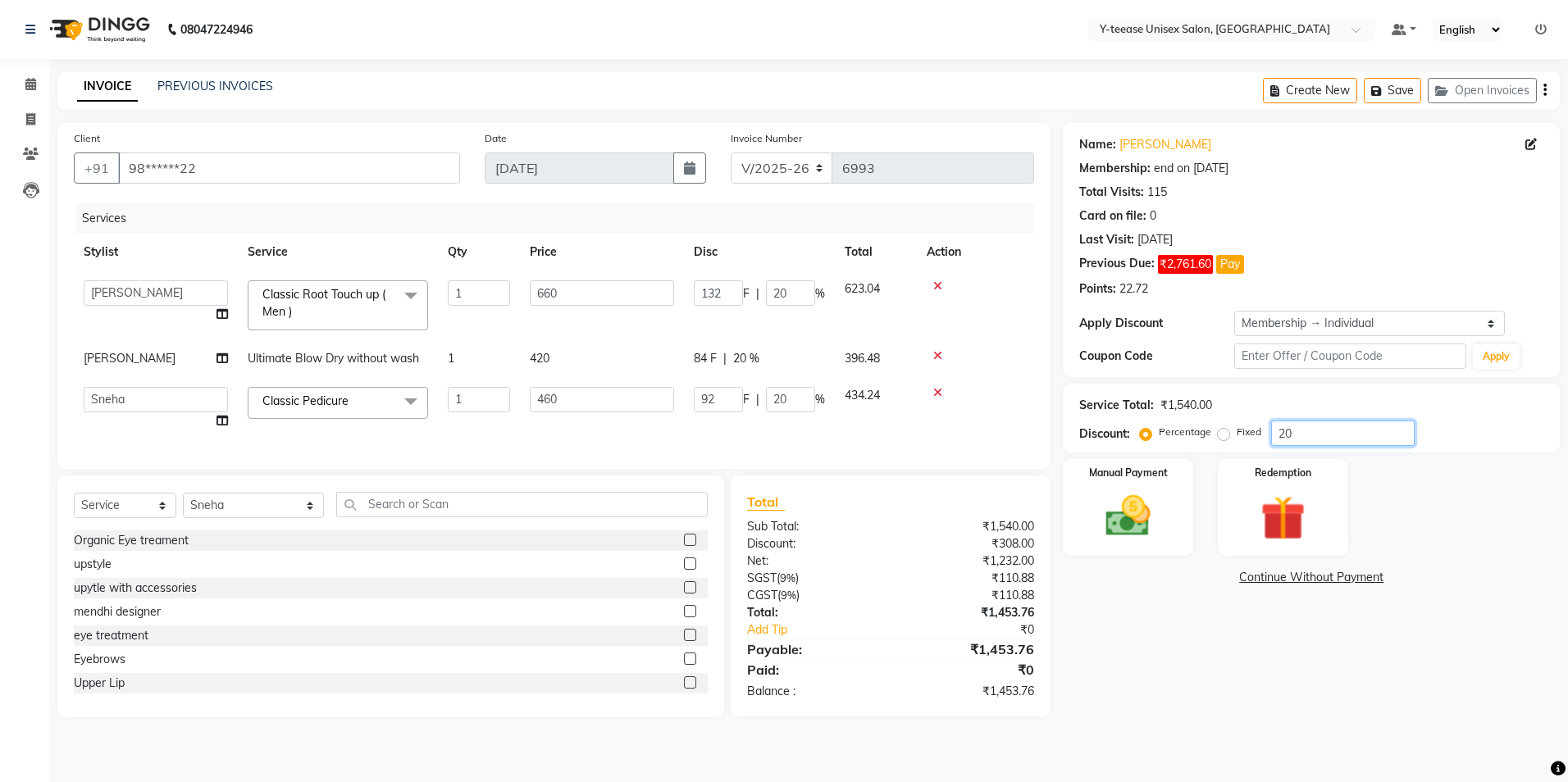
type input "2"
type input "9.2"
type input "2"
type input "25"
type input "165"
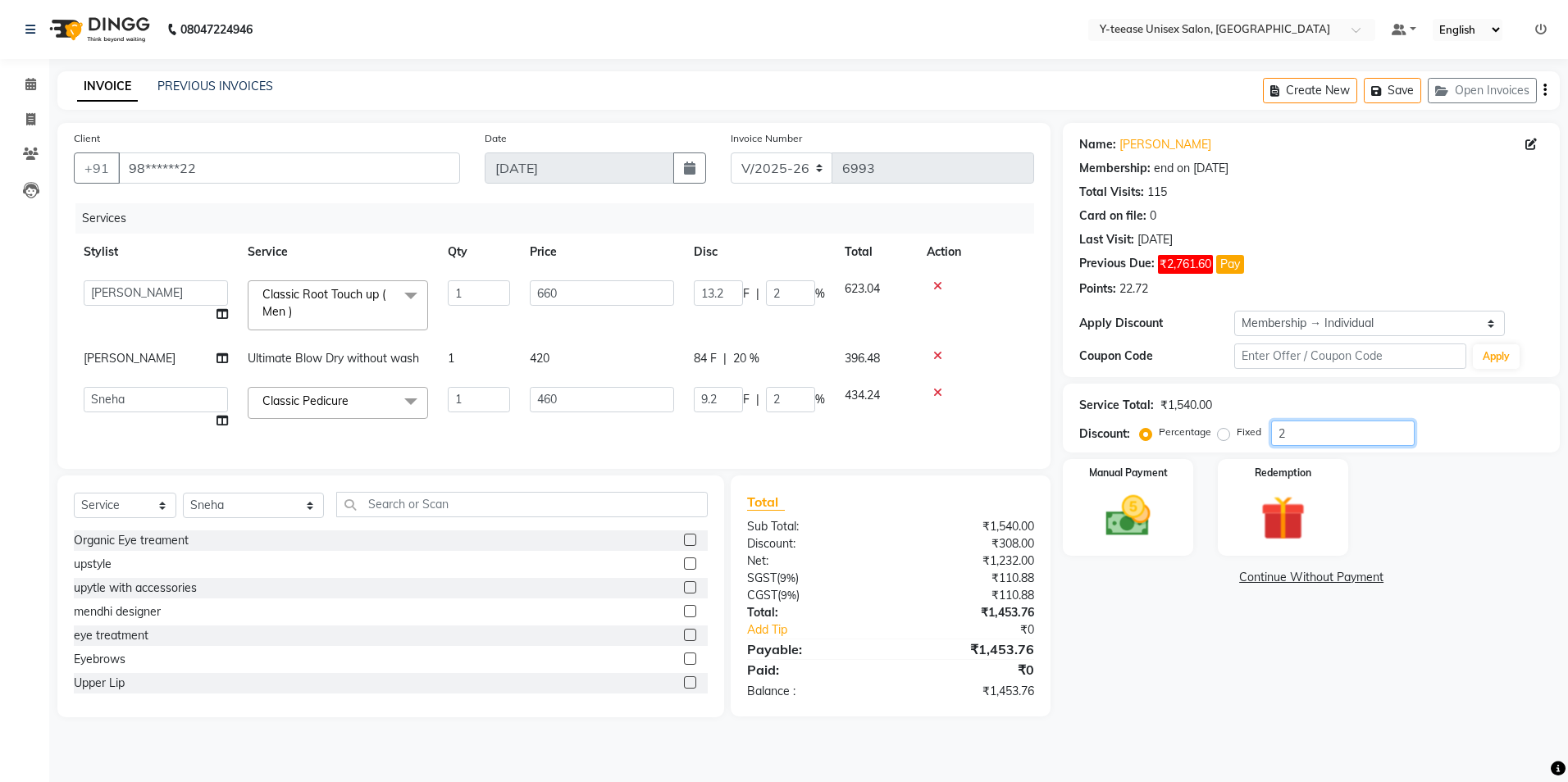
type input "25"
type input "115"
type input "25"
click at [1252, 657] on div "Name: Ekta Membership: end on 01-11-2025 Total Visits: 115 Card on file: 0 Last…" at bounding box center [1318, 420] width 510 height 595
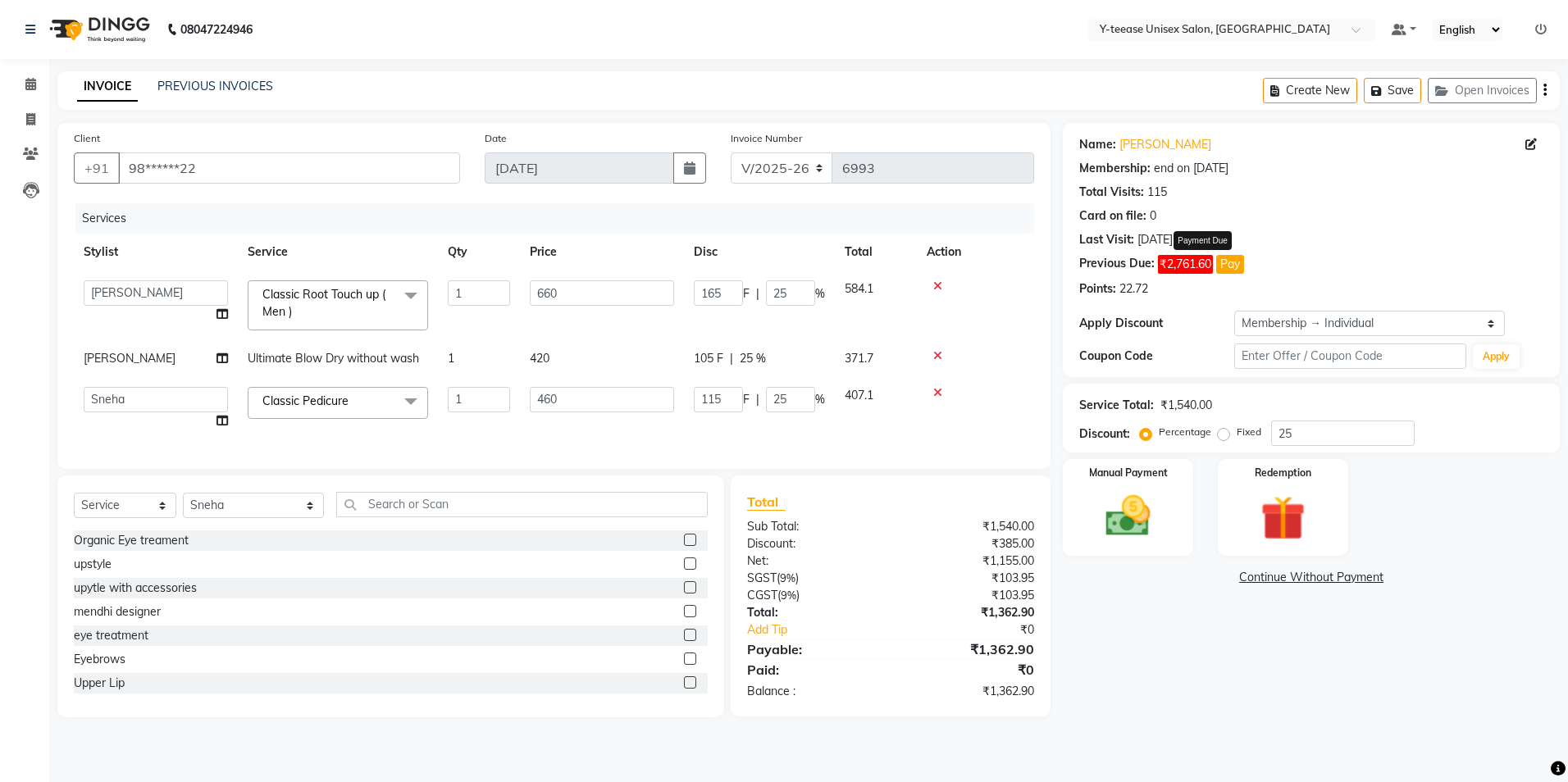
click at [1220, 265] on button "Pay" at bounding box center [1230, 264] width 27 height 19
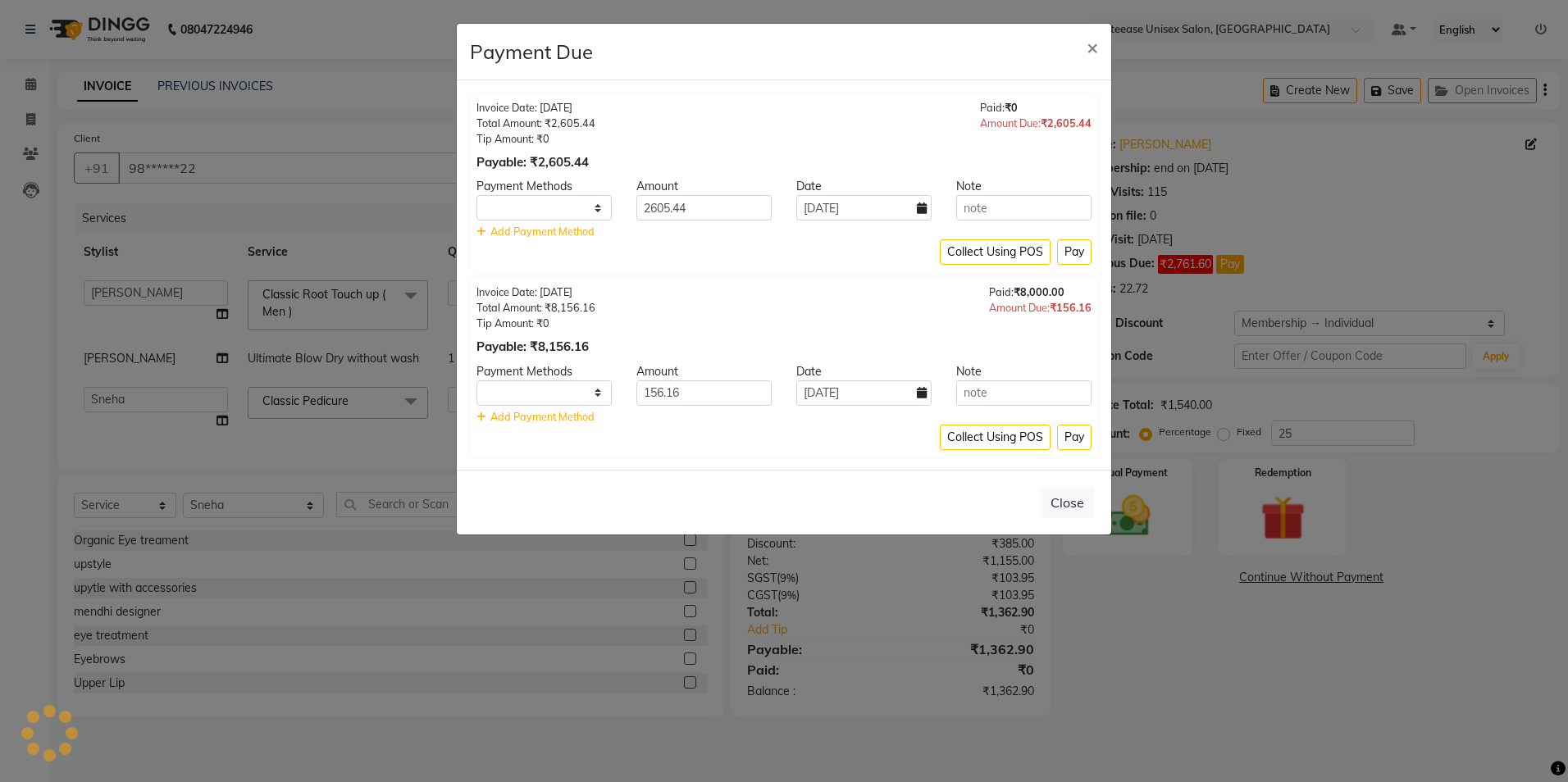
select select "1"
click at [660, 214] on input "2605.44" at bounding box center [705, 208] width 135 height 25
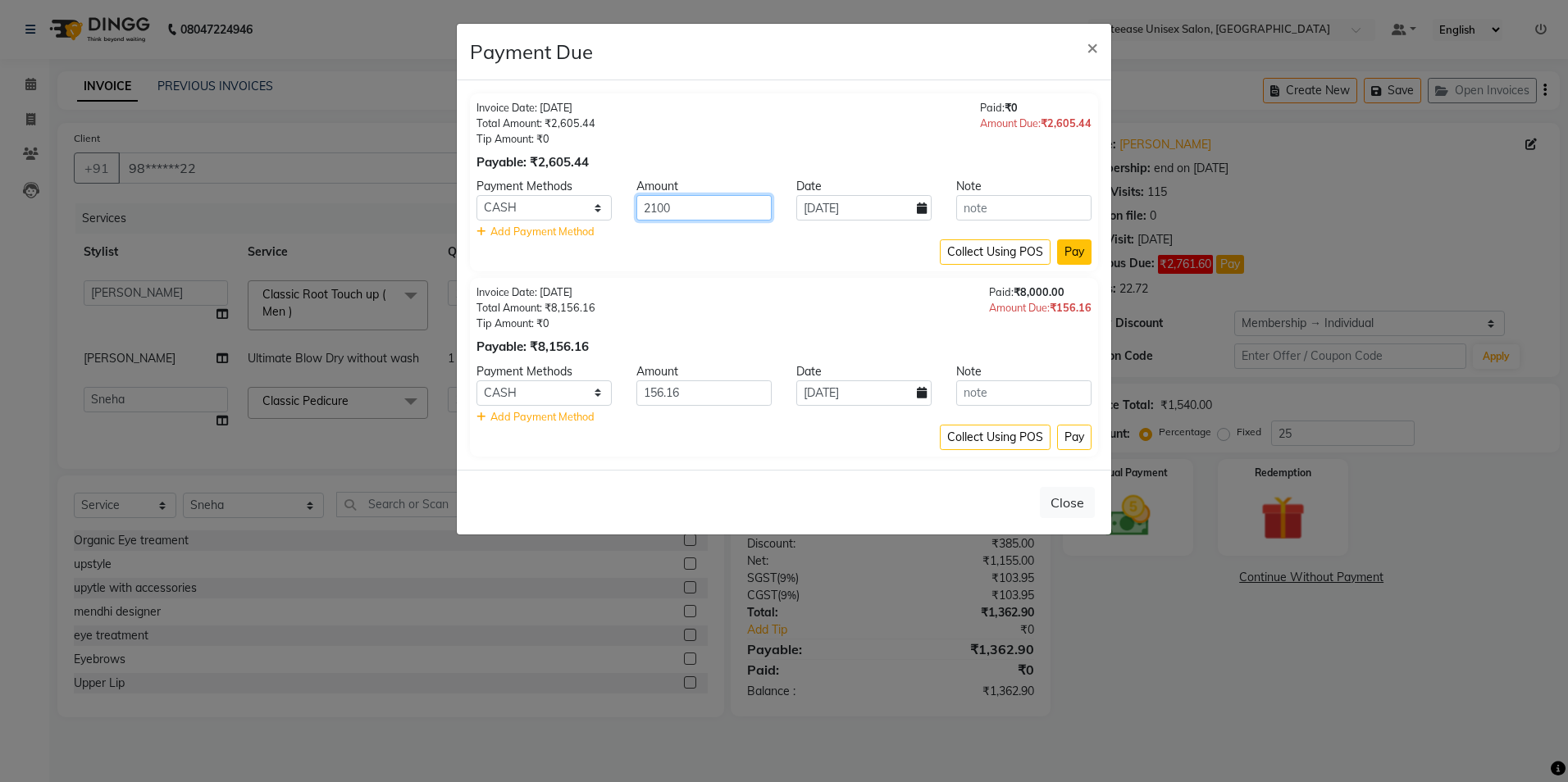
type input "2100"
click at [1076, 256] on button "Pay" at bounding box center [1074, 252] width 34 height 25
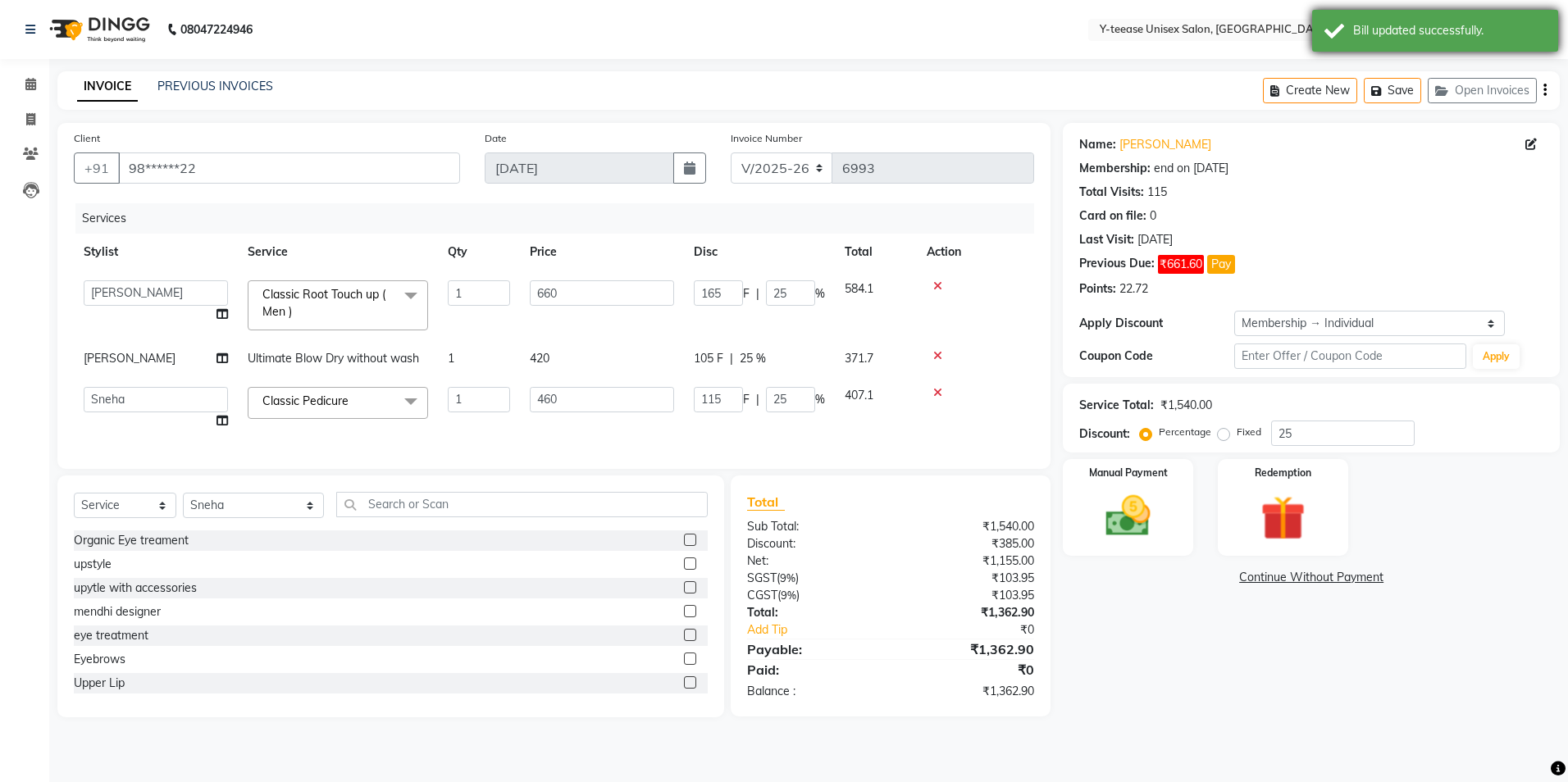
click at [1382, 41] on div "Bill updated successfully." at bounding box center [1435, 30] width 246 height 42
click at [1298, 580] on link "Continue Without Payment" at bounding box center [1311, 578] width 491 height 18
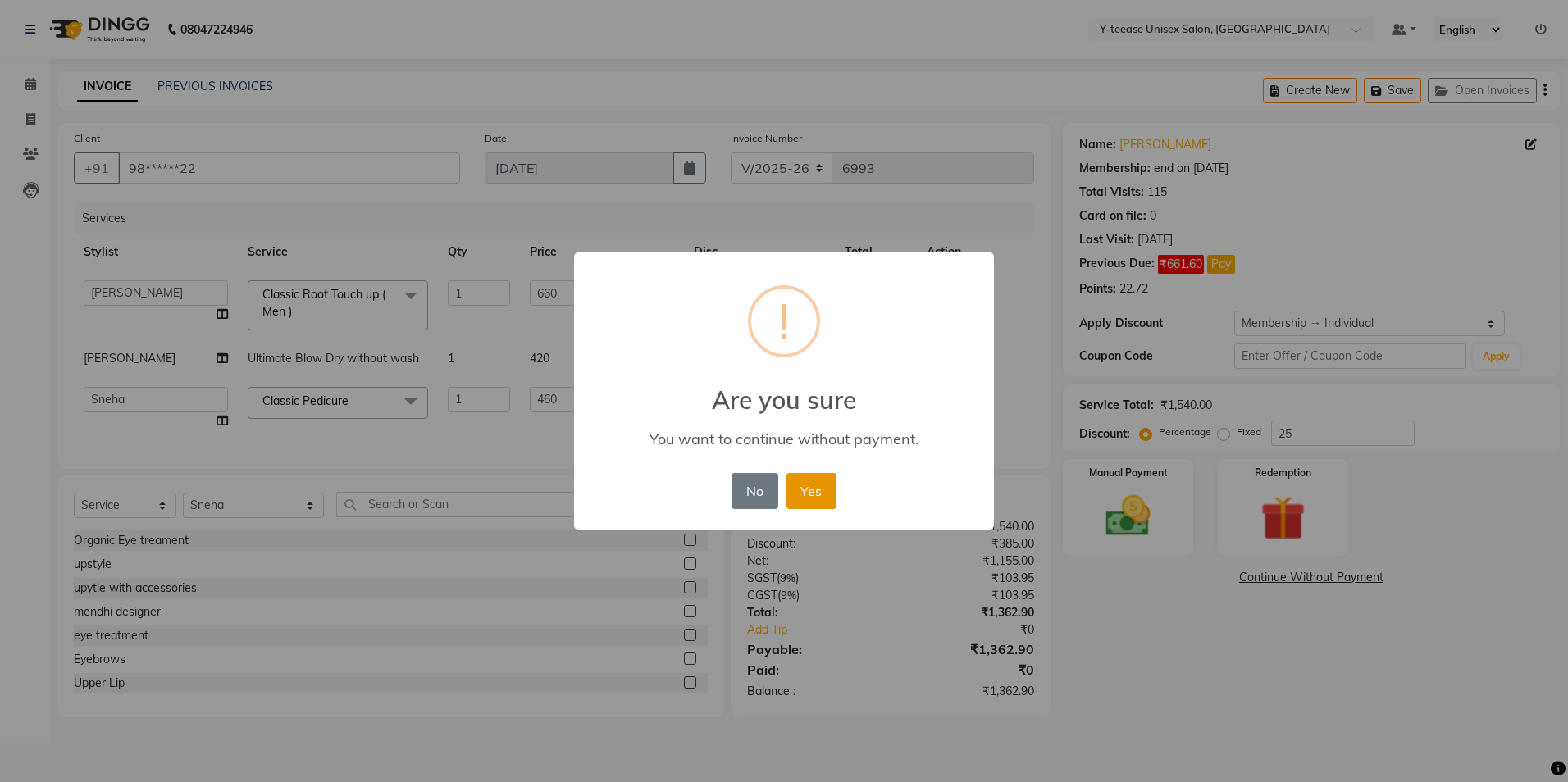
click at [815, 483] on button "Yes" at bounding box center [811, 491] width 50 height 36
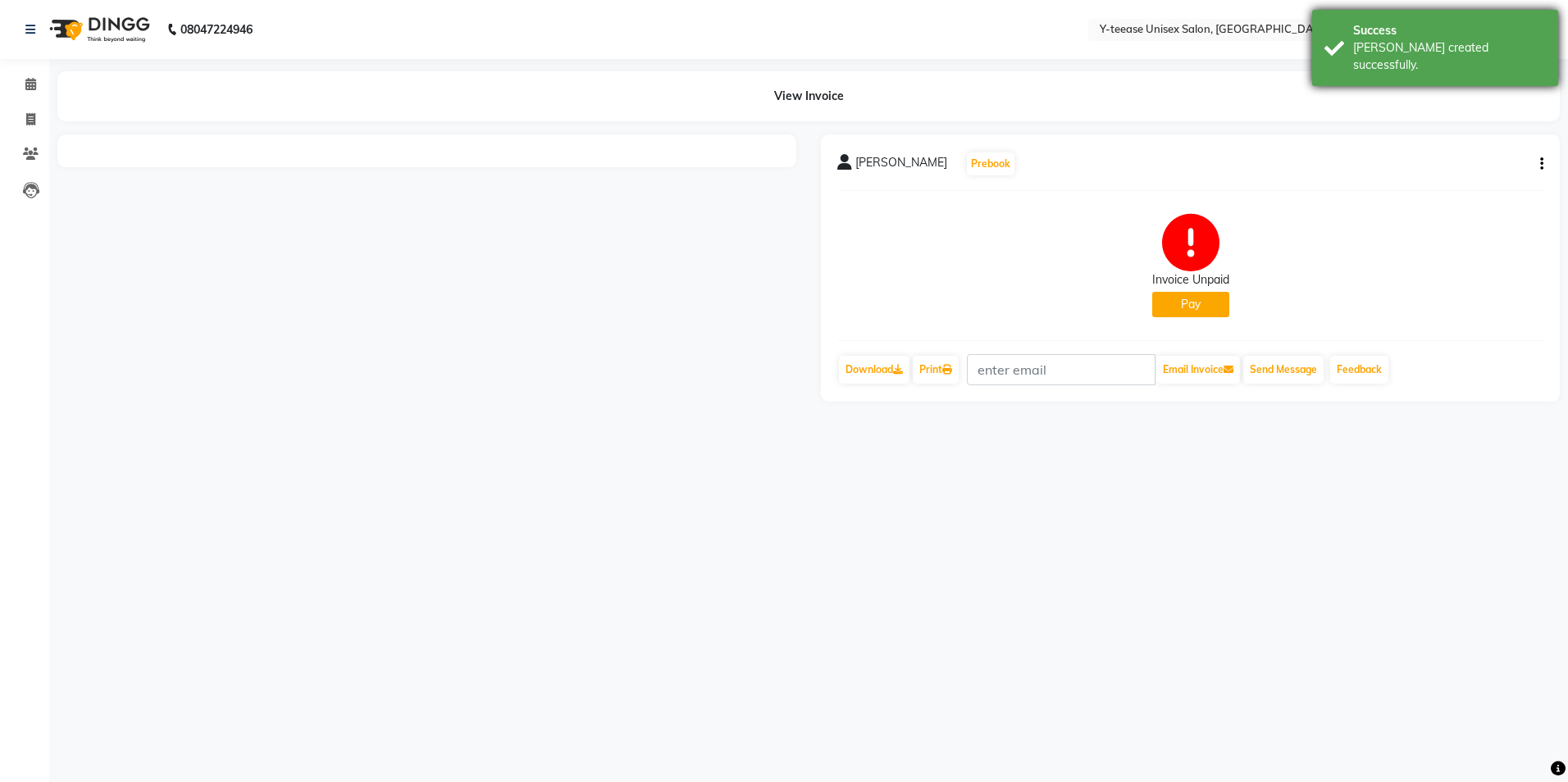
click at [1384, 43] on div "Bill created successfully." at bounding box center [1449, 56] width 193 height 34
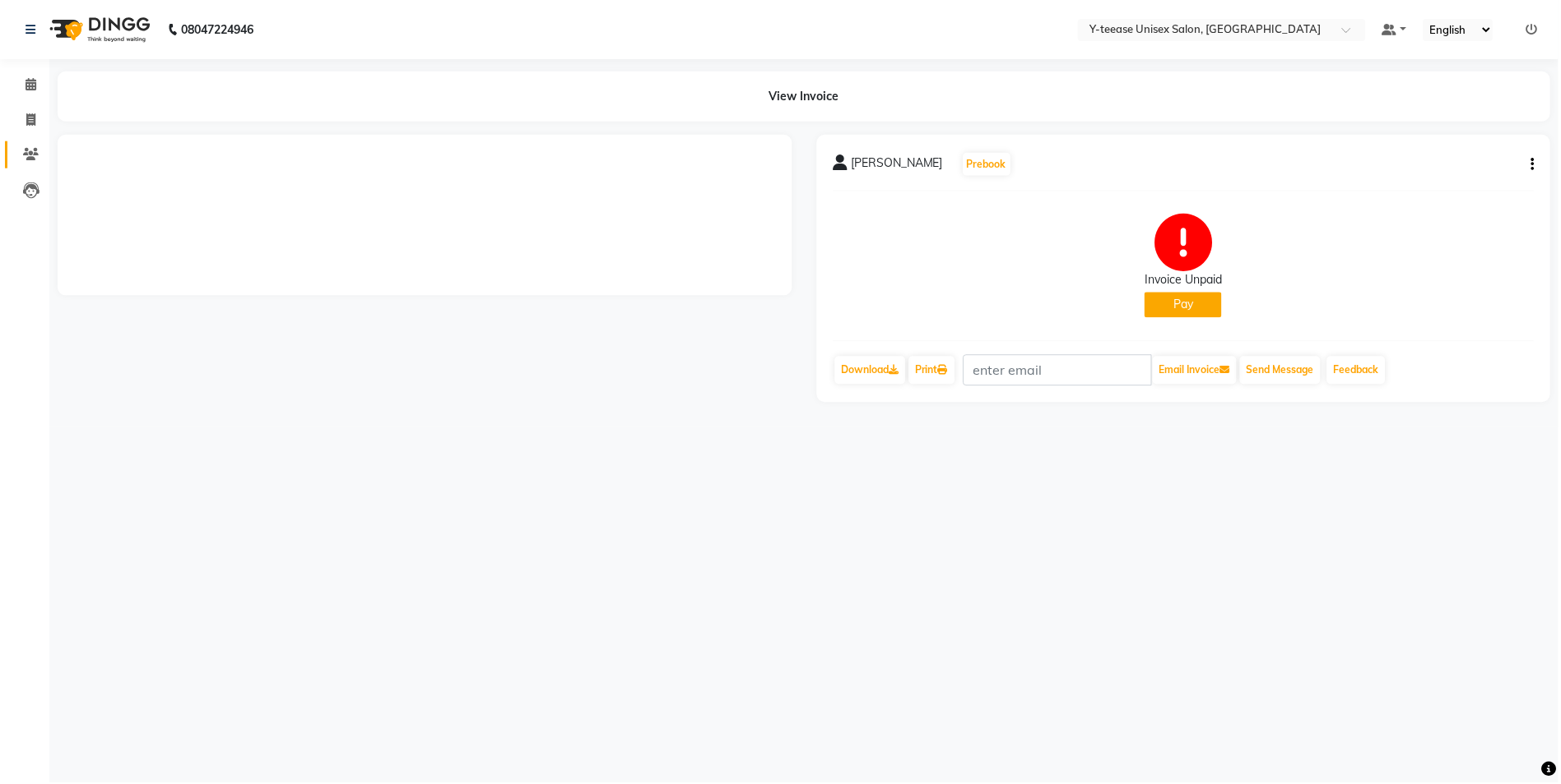
click at [22, 143] on link "Clients" at bounding box center [25, 155] width 39 height 28
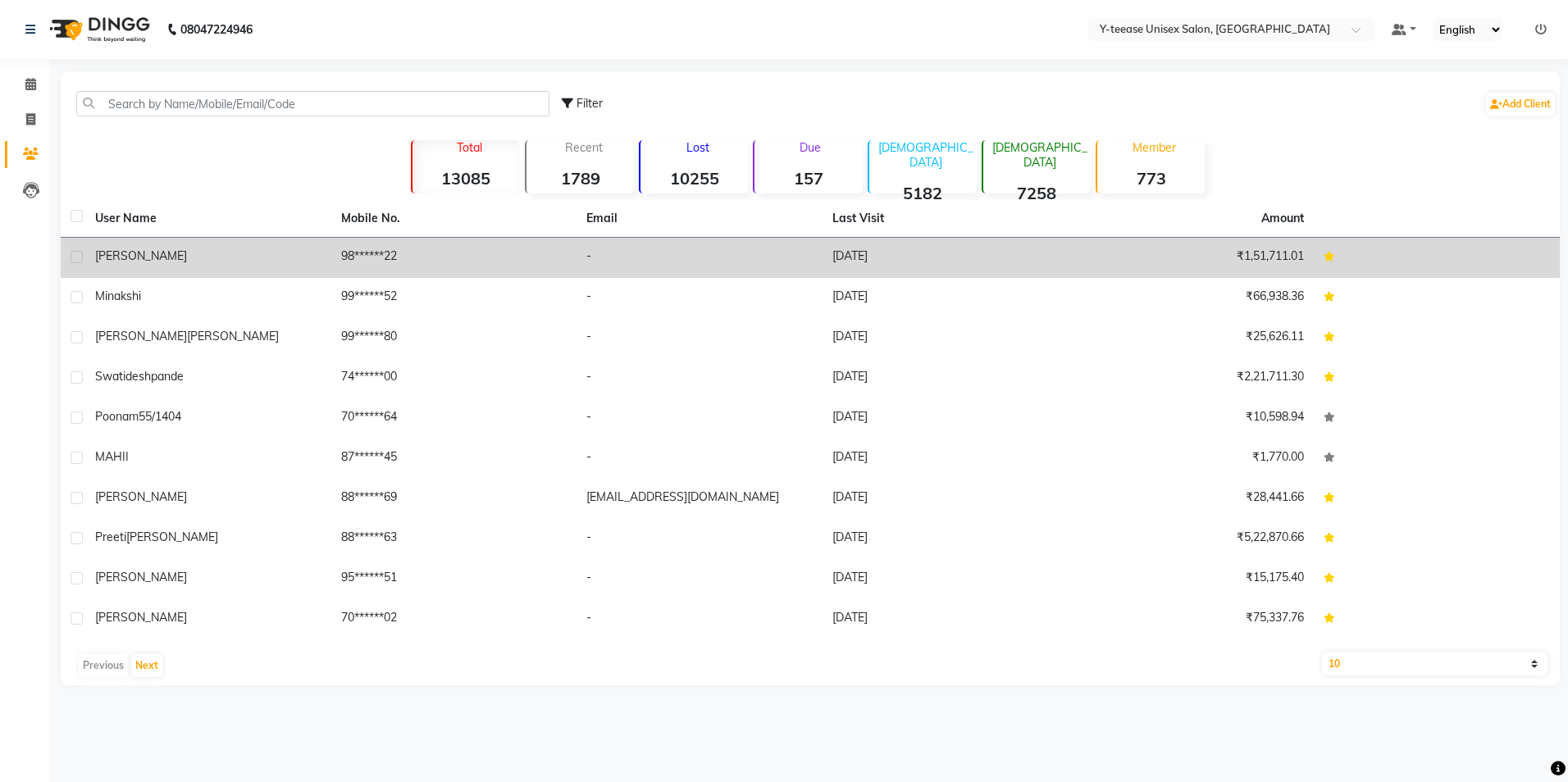
click at [122, 256] on div "Ekta" at bounding box center [208, 257] width 226 height 18
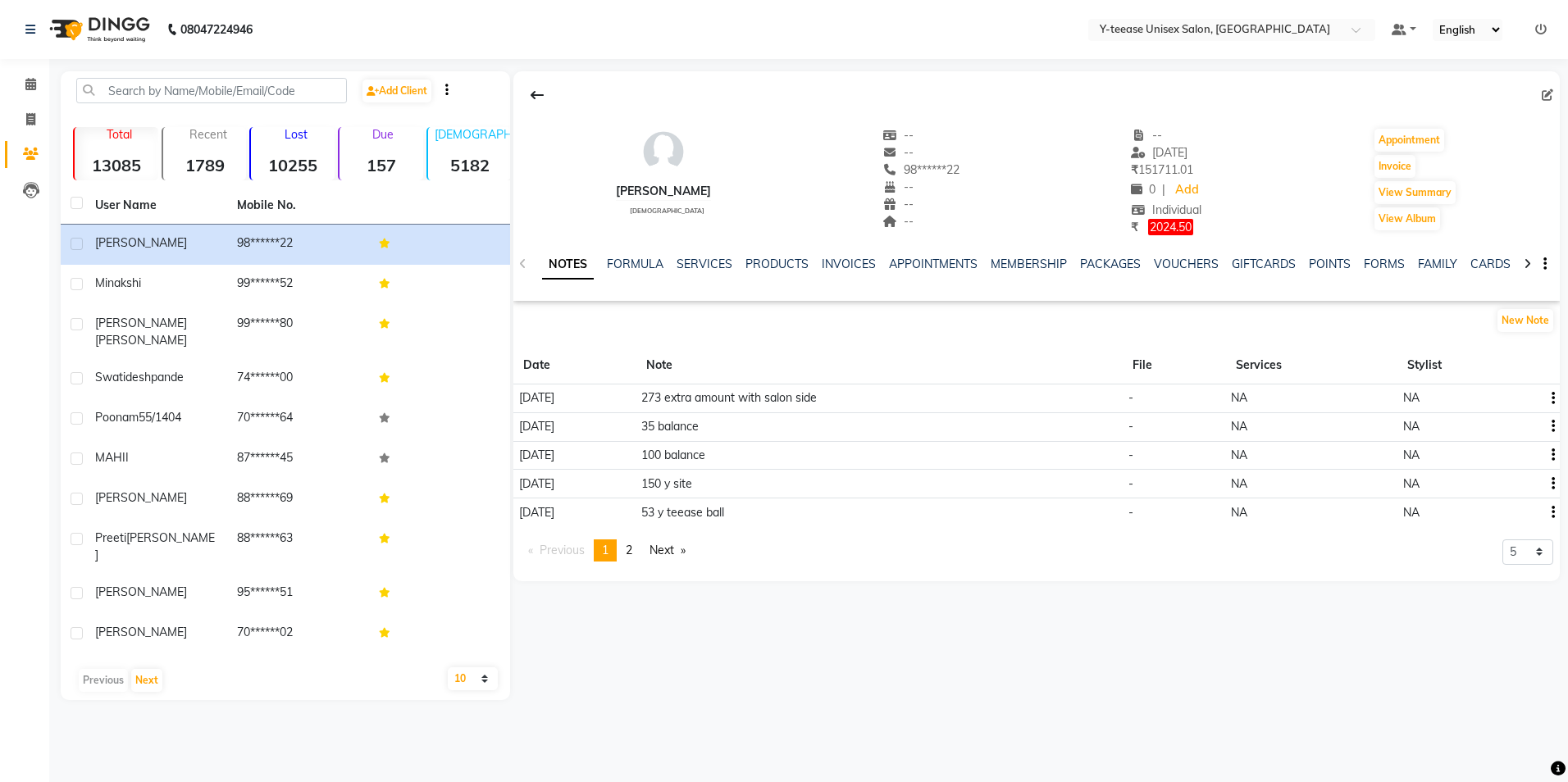
drag, startPoint x: 1060, startPoint y: 667, endPoint x: 1041, endPoint y: 659, distance: 20.6
click at [1059, 667] on div "Ekta female -- -- 98******22 -- -- -- -- 03-09-2025 ₹ 151711.01 0 | Add Individ…" at bounding box center [1035, 386] width 1050 height 629
click at [37, 87] on span at bounding box center [30, 84] width 28 height 19
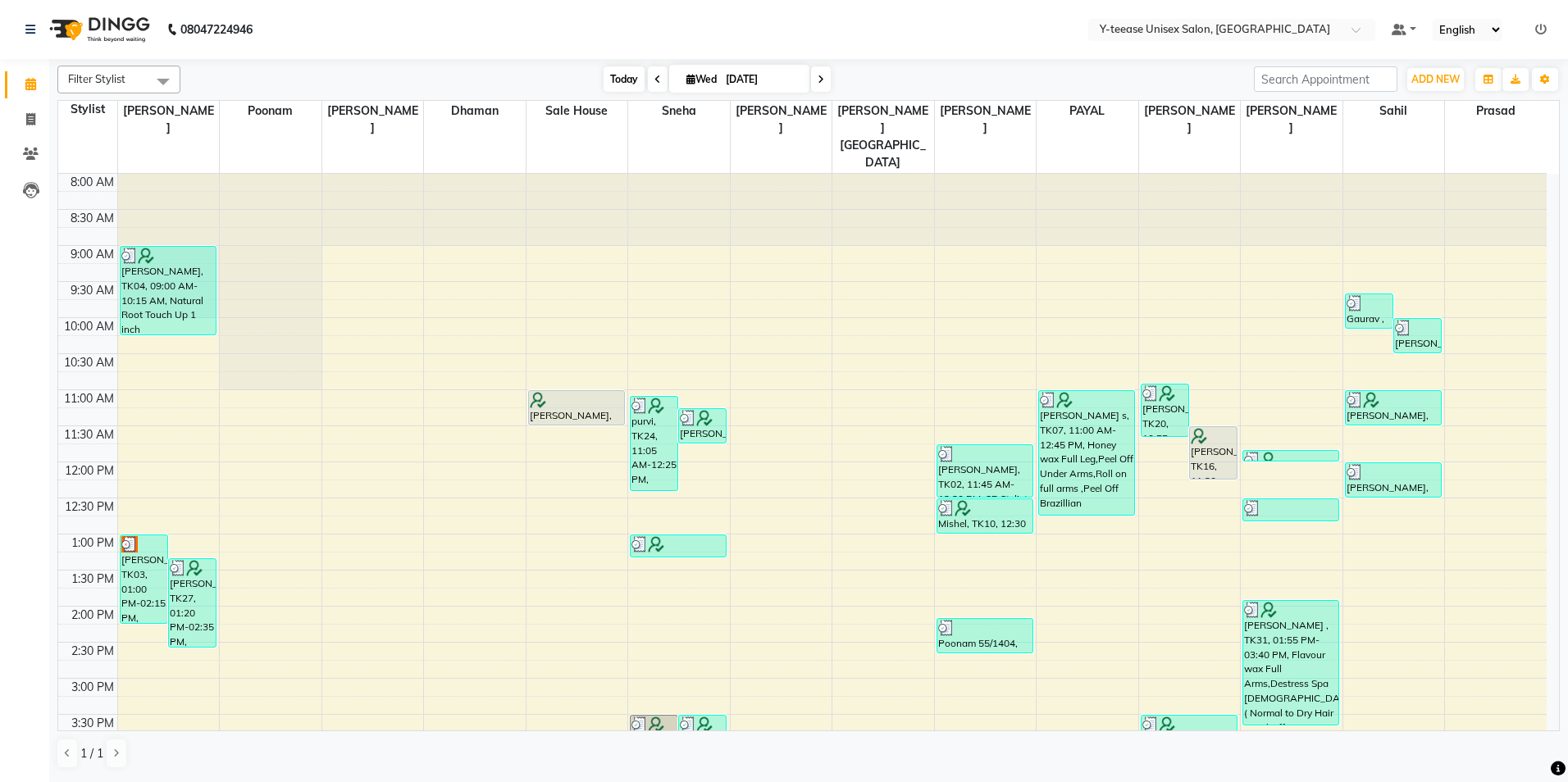
click at [624, 84] on span "Today" at bounding box center [624, 79] width 41 height 25
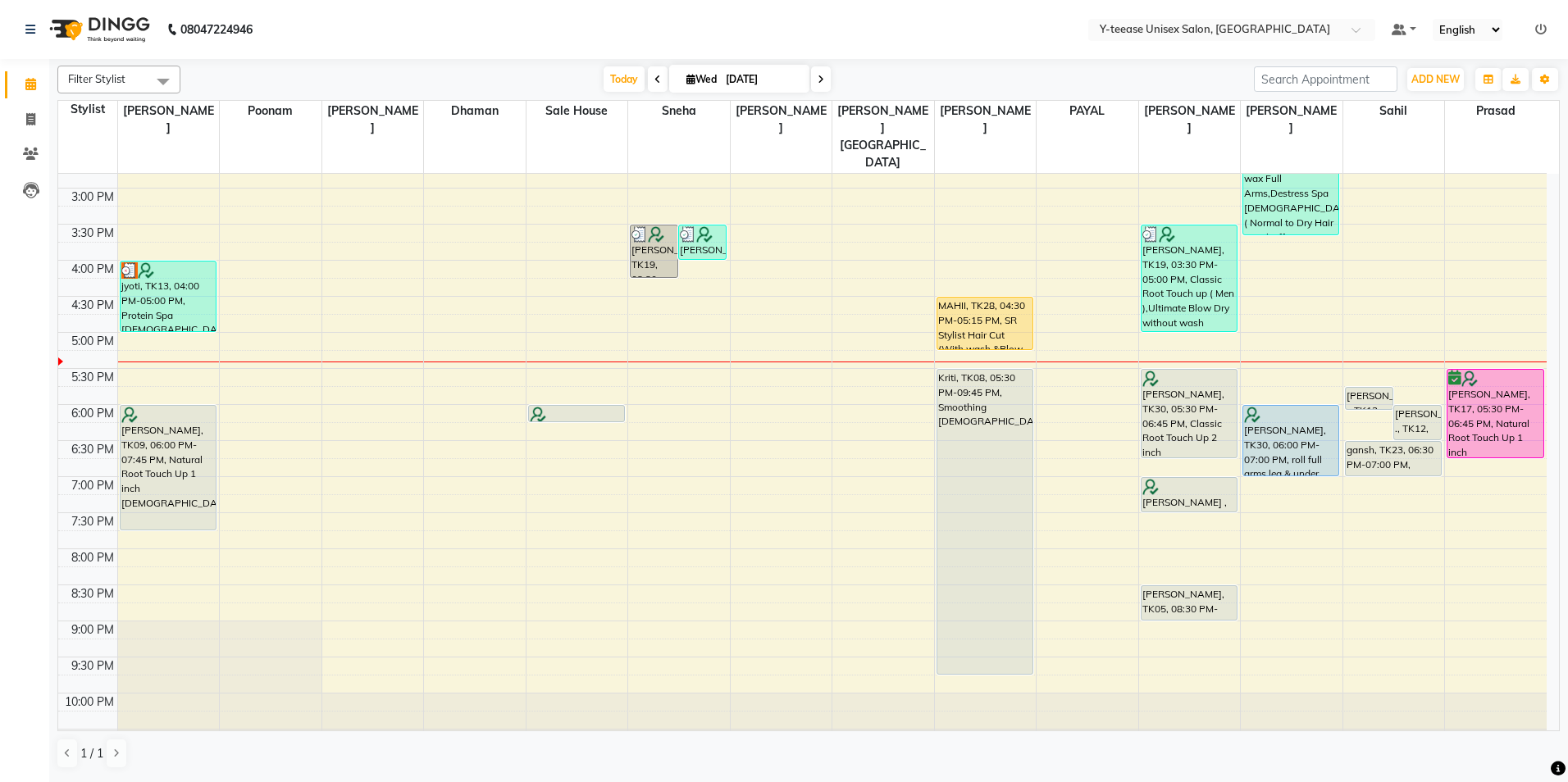
click at [680, 48] on nav "08047224946 Select Location × Y-teease Unisex Salon, Amanora Default Panel My P…" at bounding box center [784, 29] width 1568 height 59
